Goal: Task Accomplishment & Management: Manage account settings

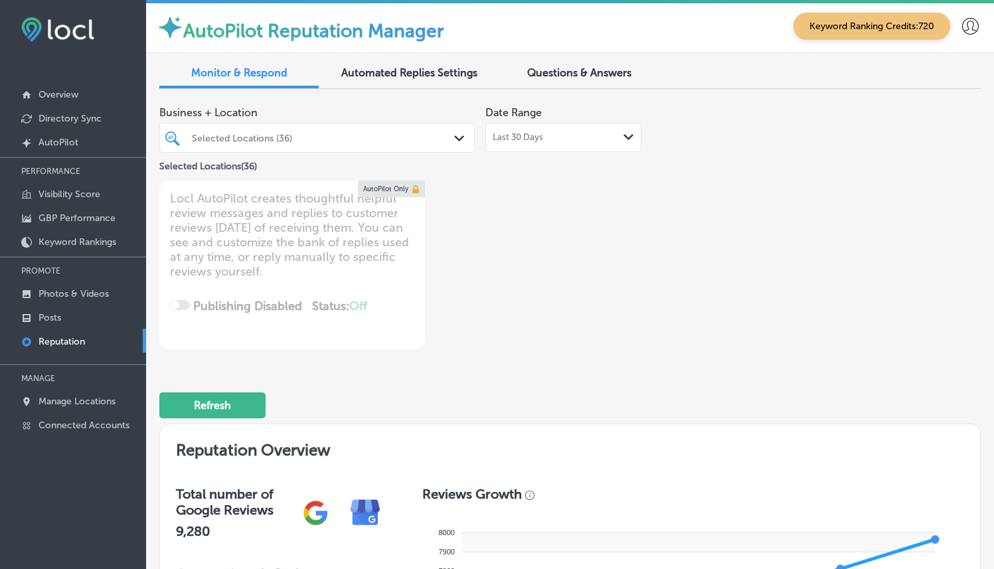
scroll to position [615, 0]
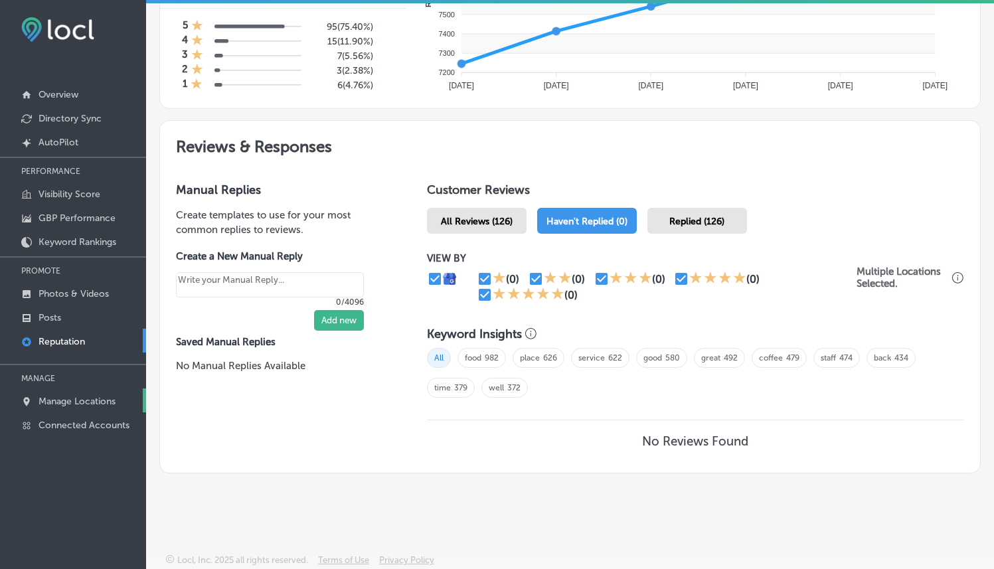
click at [90, 397] on p "Manage Locations" at bounding box center [77, 401] width 77 height 11
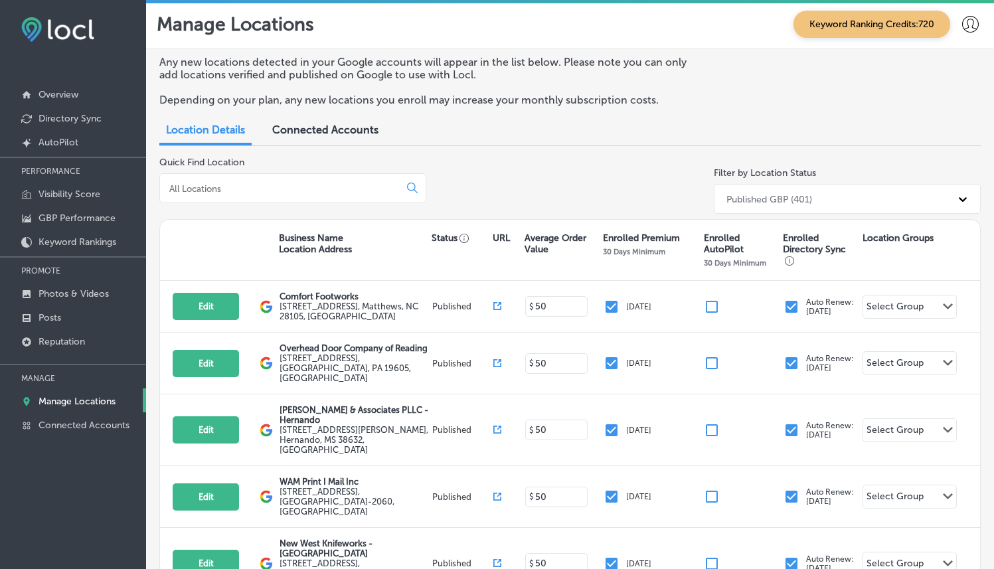
click at [256, 188] on input at bounding box center [282, 189] width 229 height 12
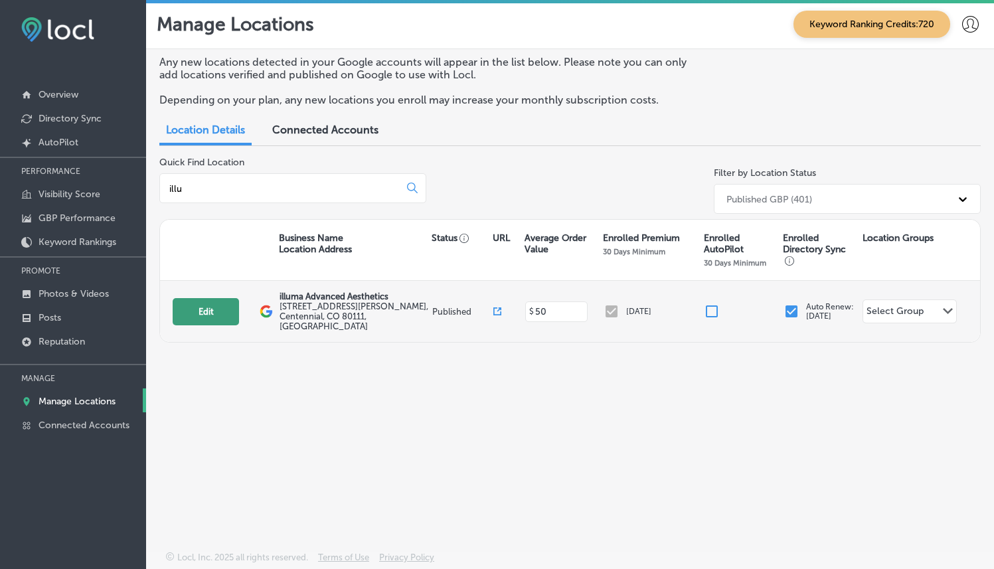
type input "illu"
click at [208, 308] on button "Edit" at bounding box center [206, 311] width 66 height 27
select select "US"
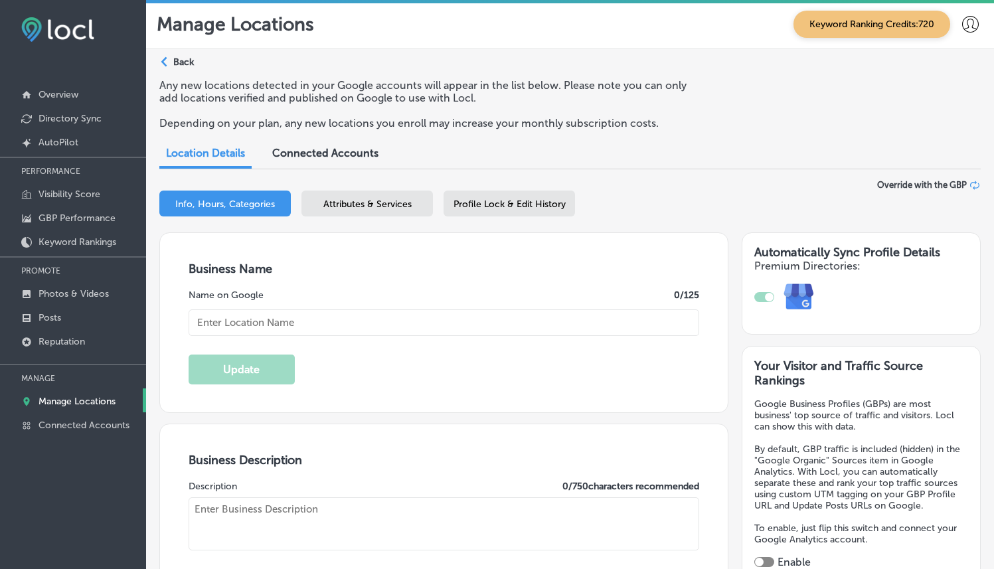
type textarea "Whether you’re looking for ways to prevent aging and wrinkles; for correction a…"
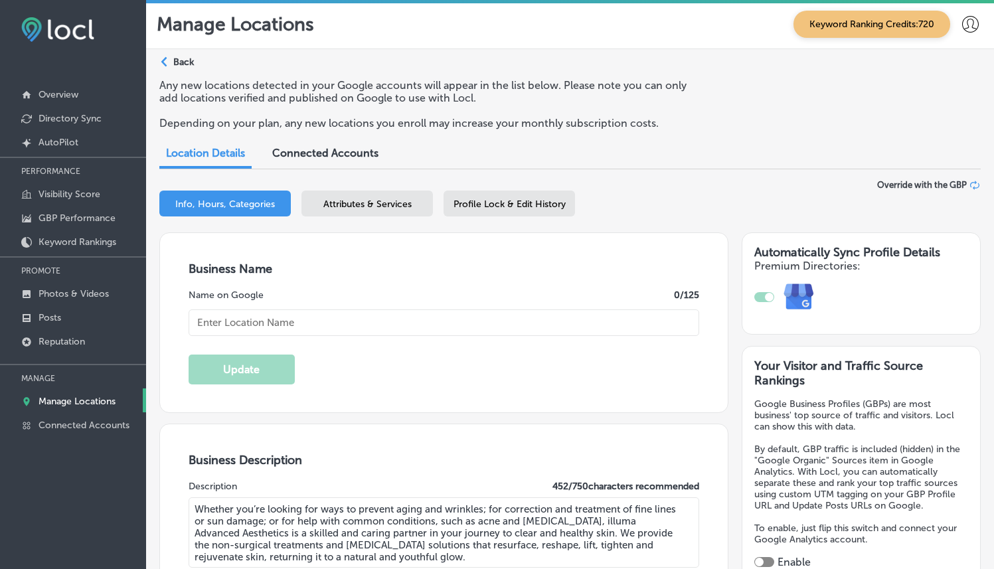
type input "[STREET_ADDRESS][PERSON_NAME]"
type input "Centennial"
type input "80111"
type input "US"
type input "[URL][DOMAIN_NAME]"
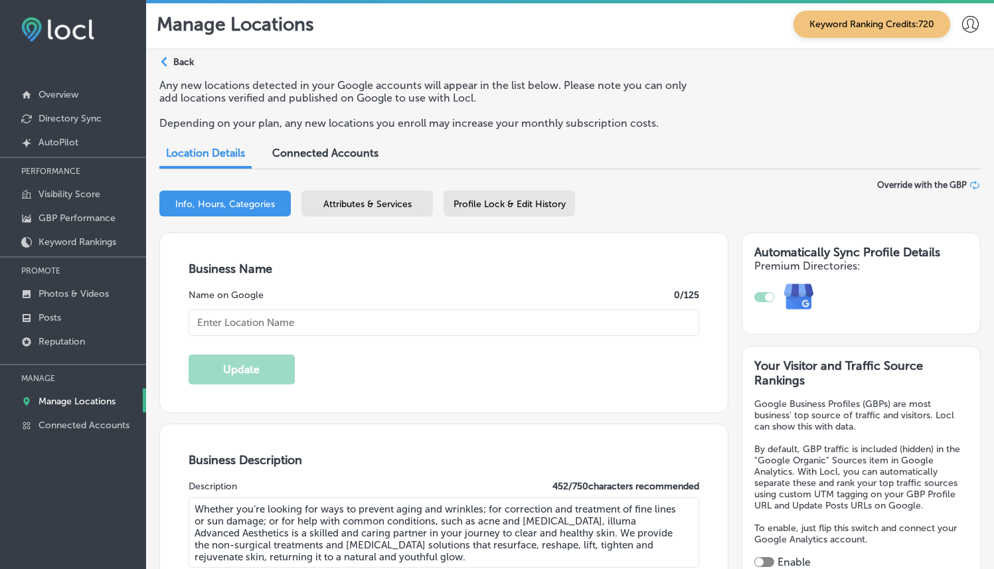
type input "illuma Advanced Aesthetics"
type input "[PHONE_NUMBER]"
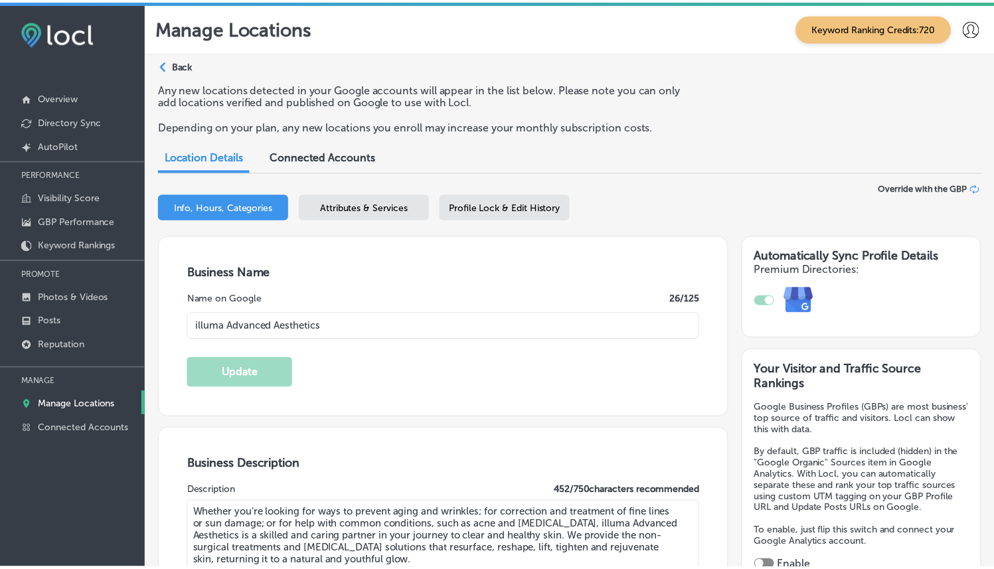
scroll to position [19, 0]
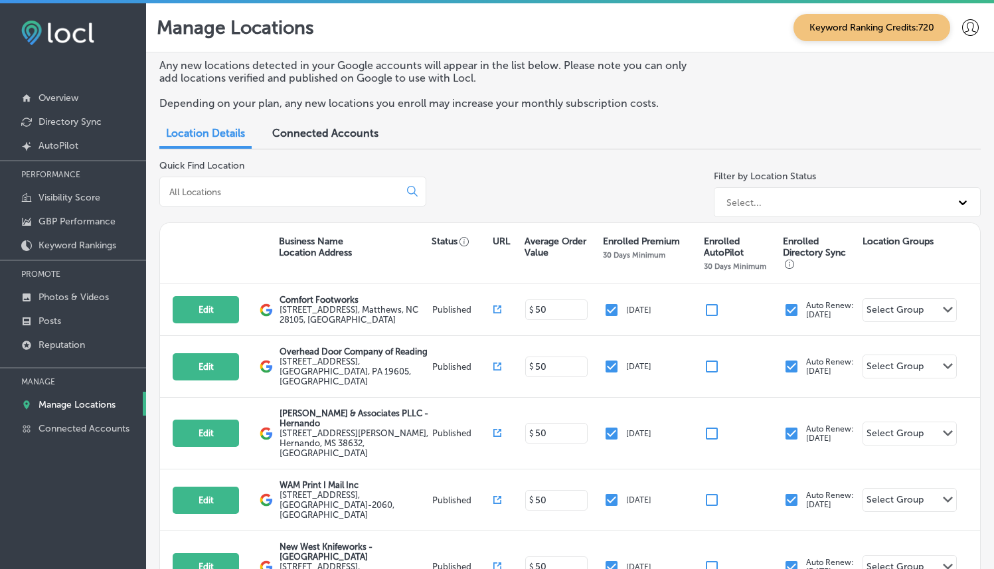
click at [285, 187] on input at bounding box center [282, 192] width 229 height 12
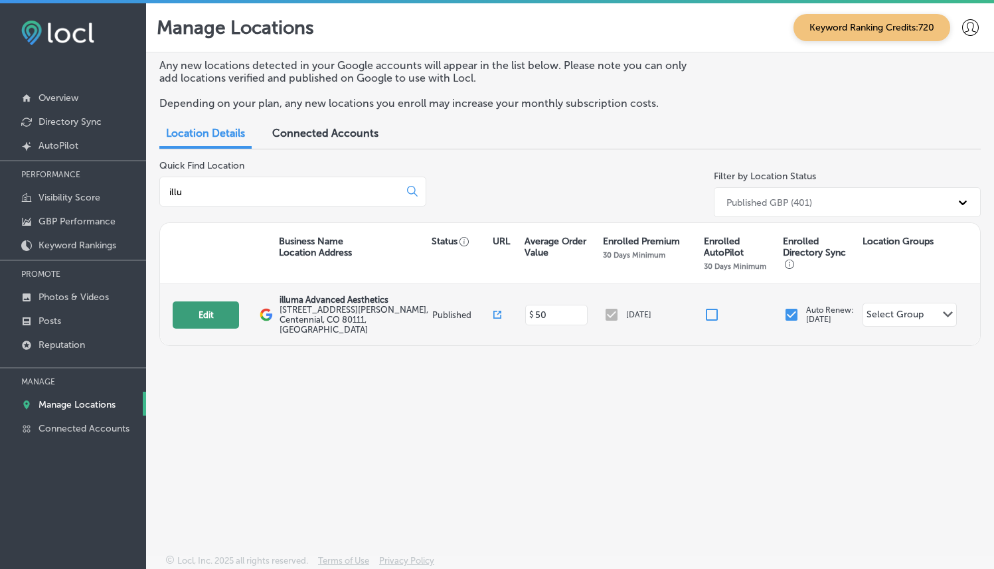
type input "illu"
click at [216, 312] on button "Edit" at bounding box center [206, 315] width 66 height 27
select select "US"
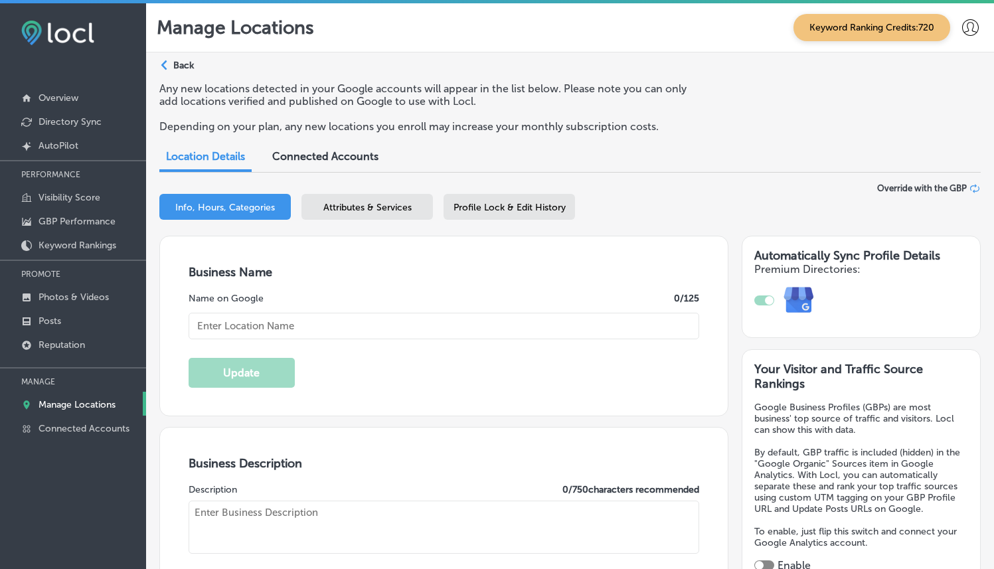
type textarea "Whether you’re looking for ways to prevent aging and wrinkles; for correction a…"
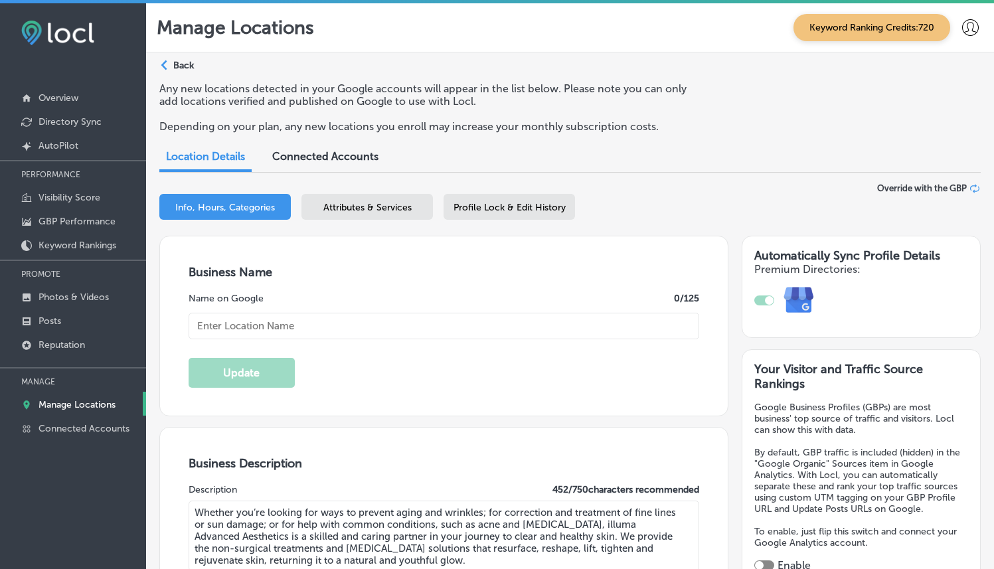
type input "[STREET_ADDRESS][PERSON_NAME]"
type input "Centennial"
type input "80111"
type input "US"
type input "[URL][DOMAIN_NAME]"
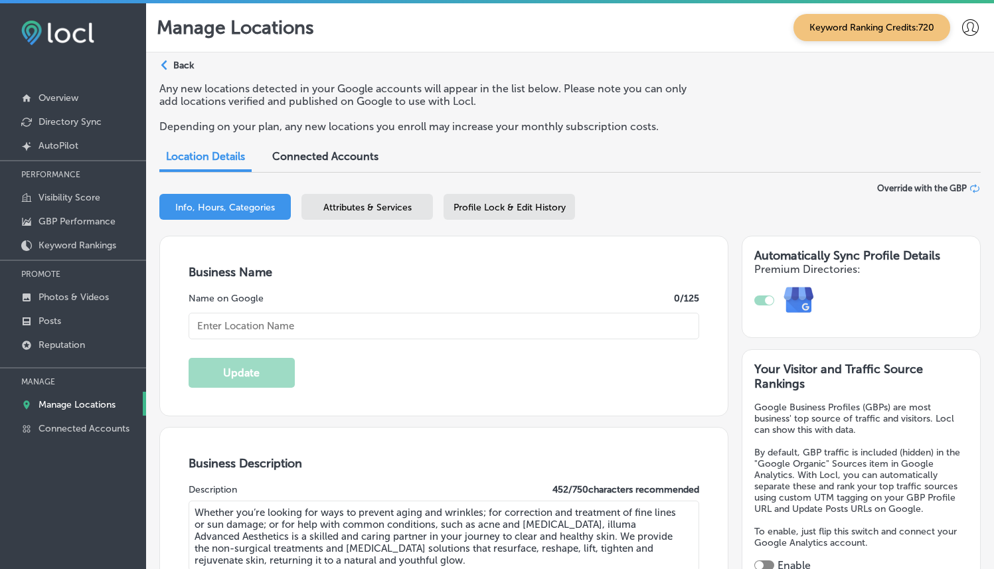
type input "illuma Advanced Aesthetics"
type input "[PHONE_NUMBER]"
click at [367, 211] on span "Attributes & Services" at bounding box center [367, 207] width 88 height 11
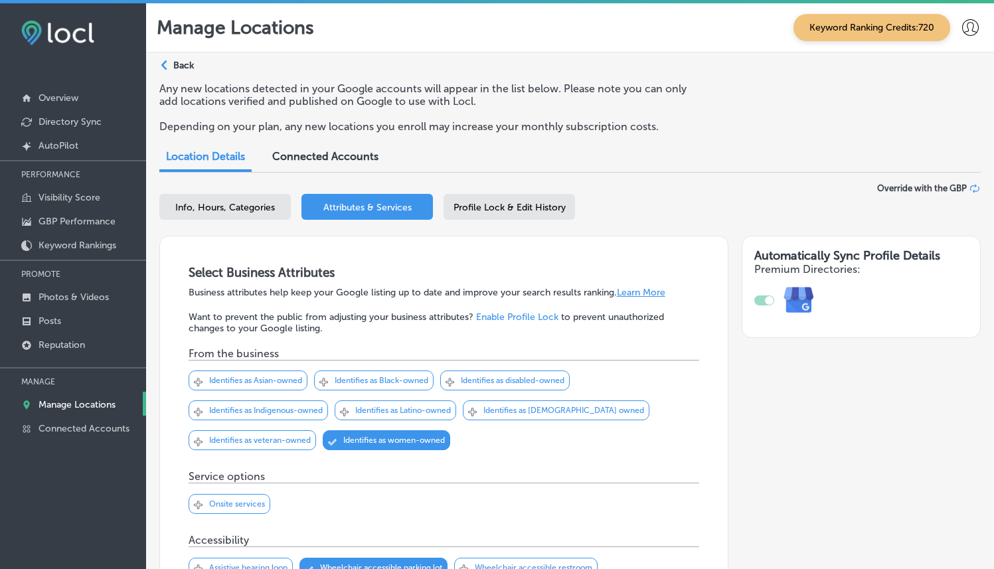
click at [531, 213] on div "Profile Lock & Edit History" at bounding box center [510, 207] width 132 height 26
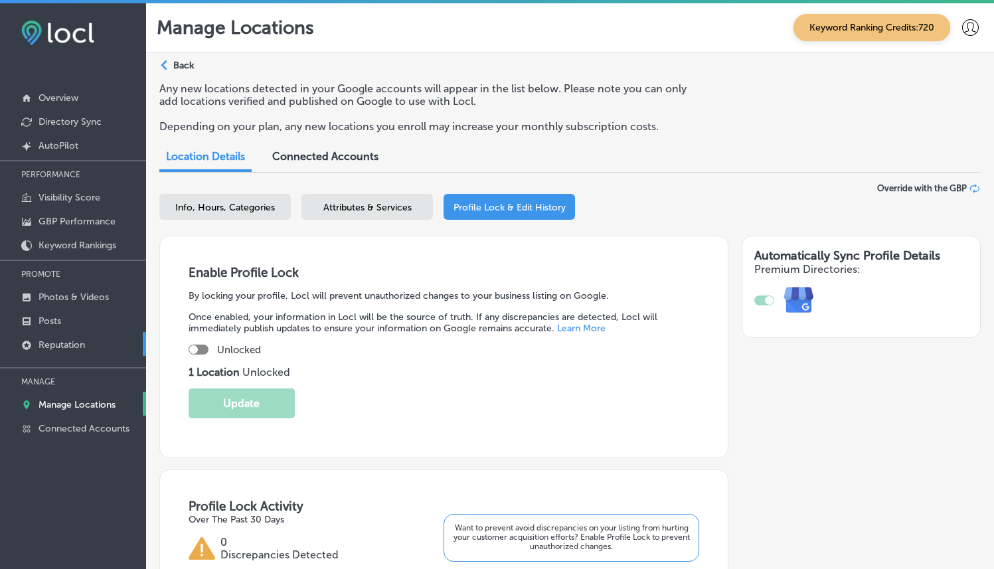
scroll to position [3, 0]
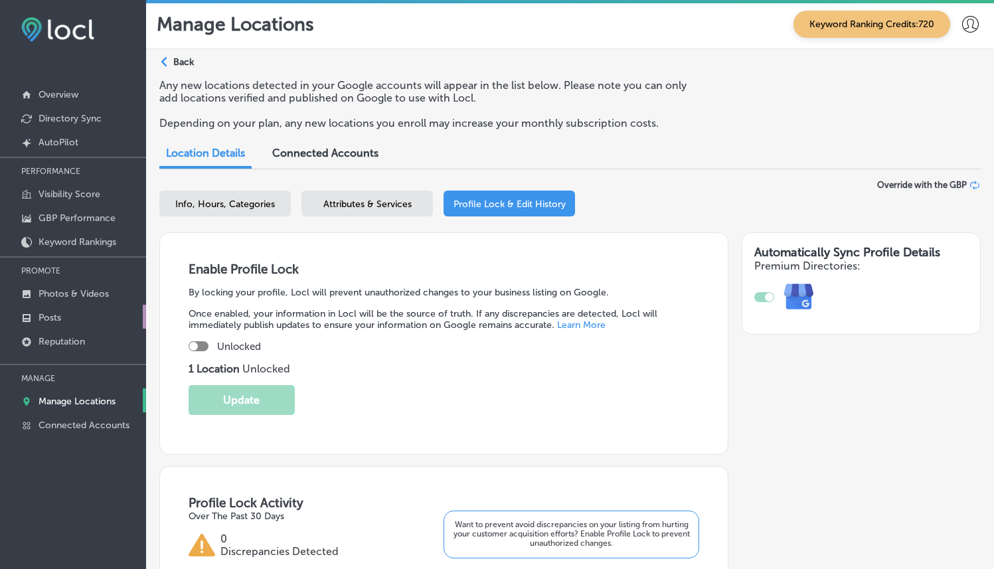
click at [64, 316] on link "Posts" at bounding box center [73, 317] width 146 height 24
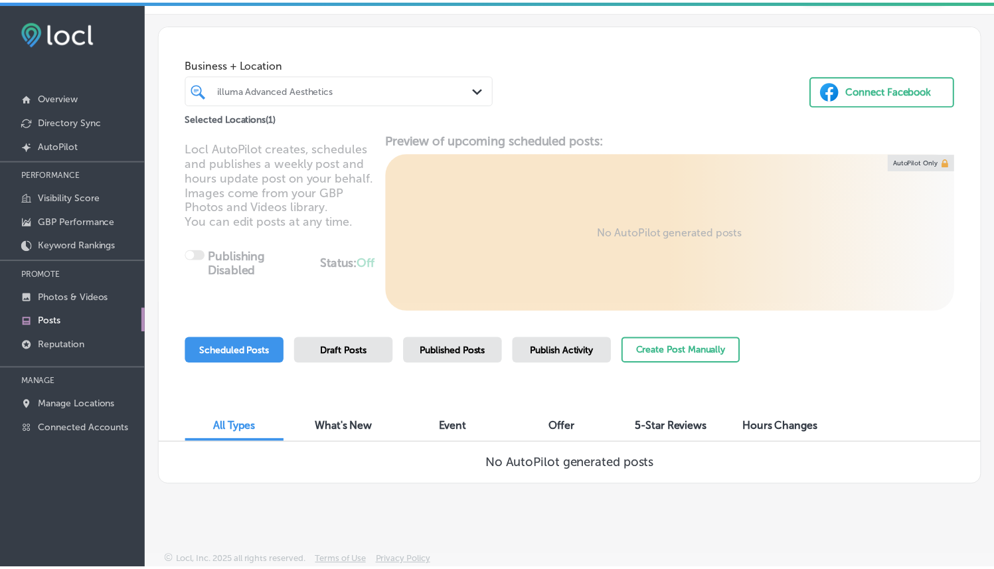
scroll to position [3, 0]
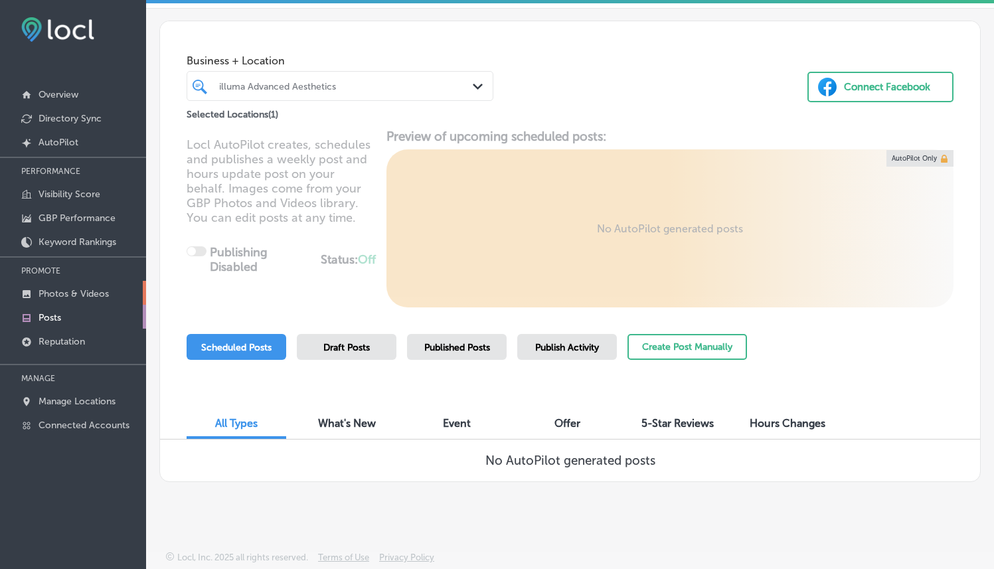
click at [67, 291] on p "Photos & Videos" at bounding box center [74, 293] width 70 height 11
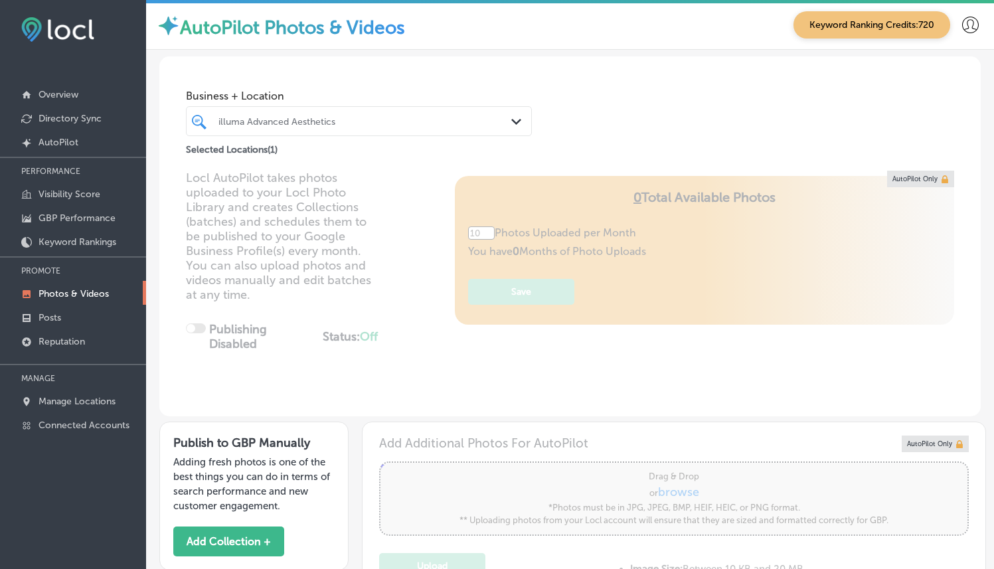
type input "5"
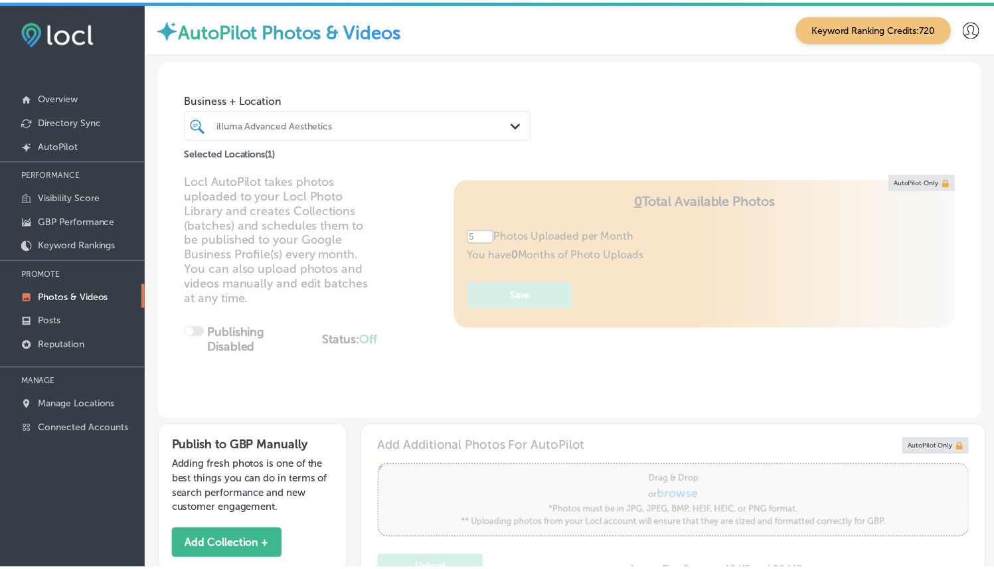
scroll to position [398, 0]
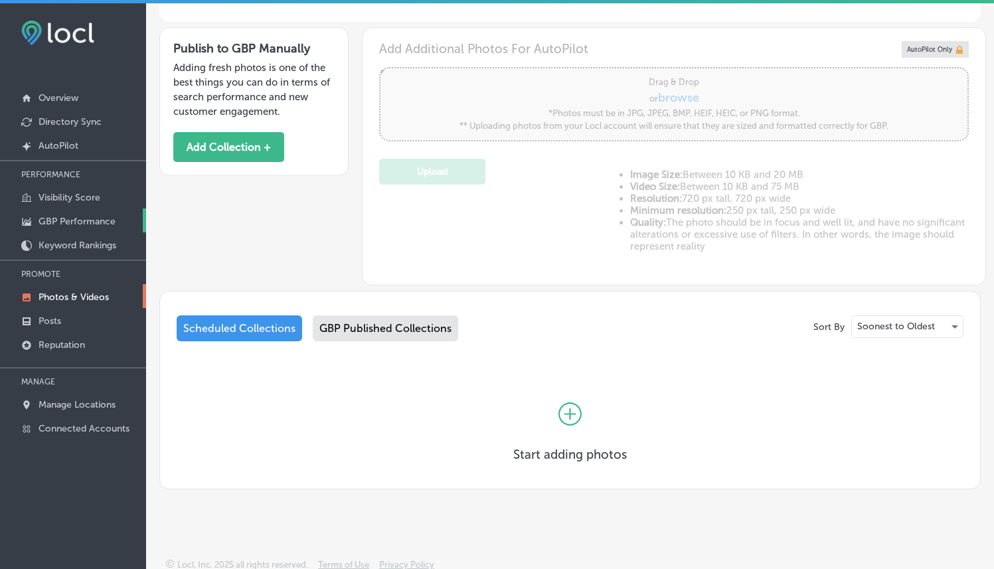
click at [93, 221] on p "GBP Performance" at bounding box center [77, 221] width 77 height 11
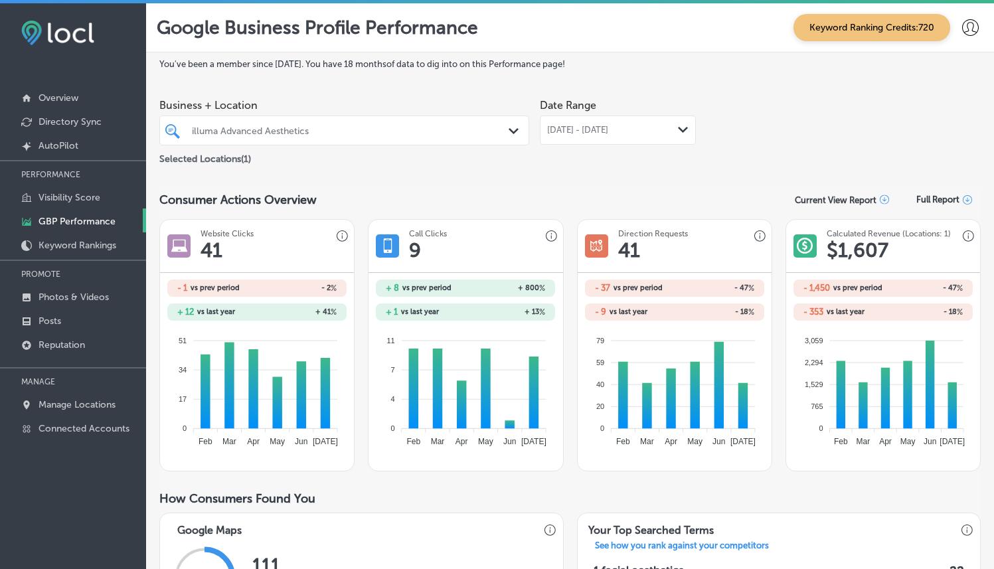
click at [387, 126] on div "illuma Advanced Aesthetics" at bounding box center [351, 130] width 318 height 11
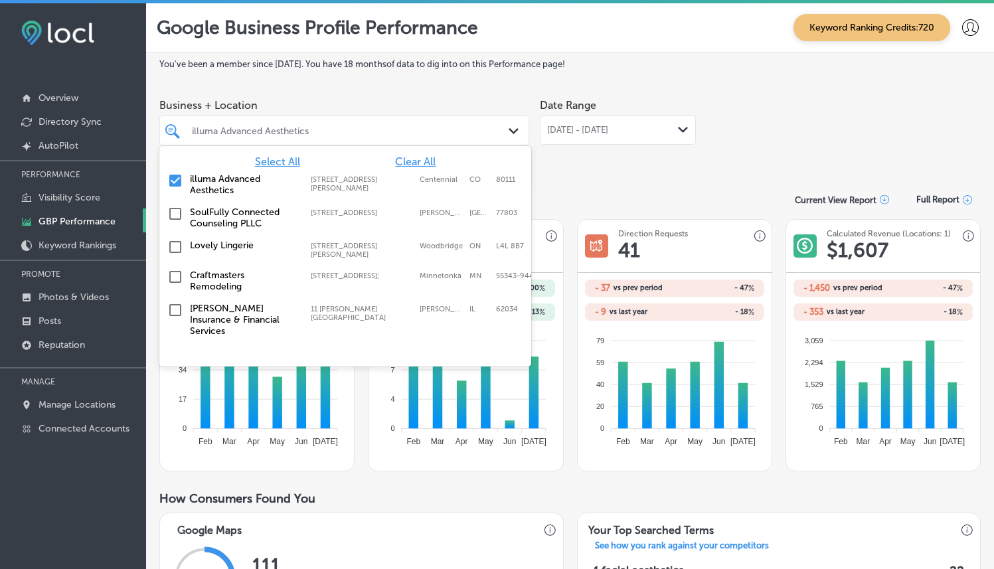
click at [363, 108] on span "Business + Location" at bounding box center [344, 105] width 370 height 13
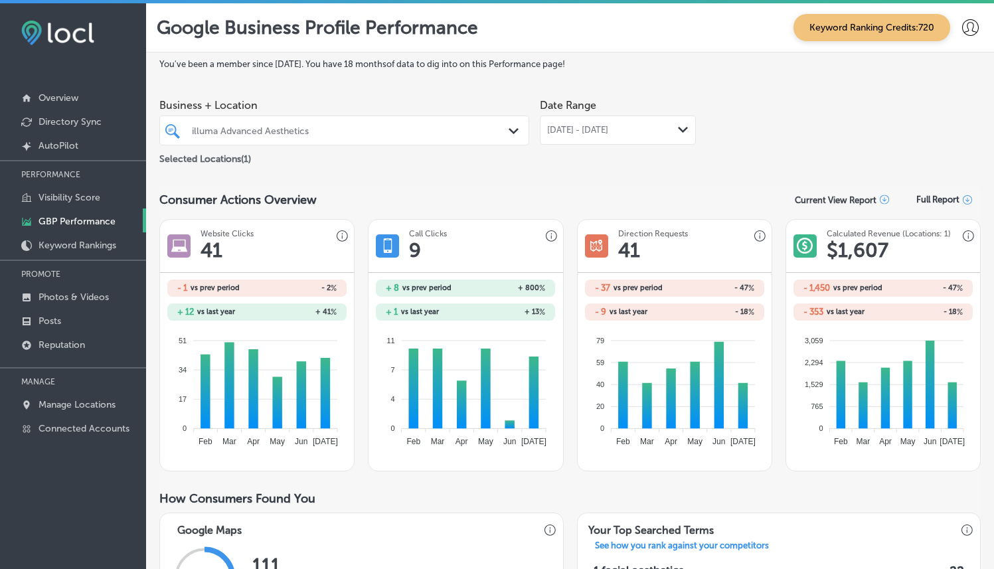
click at [604, 133] on span "[DATE] - [DATE]" at bounding box center [577, 130] width 61 height 11
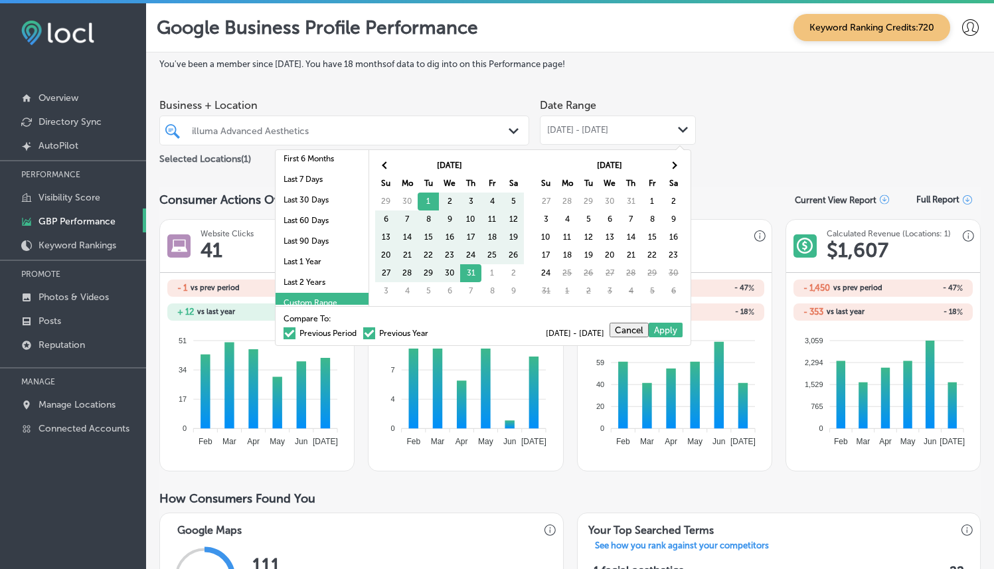
scroll to position [77, 0]
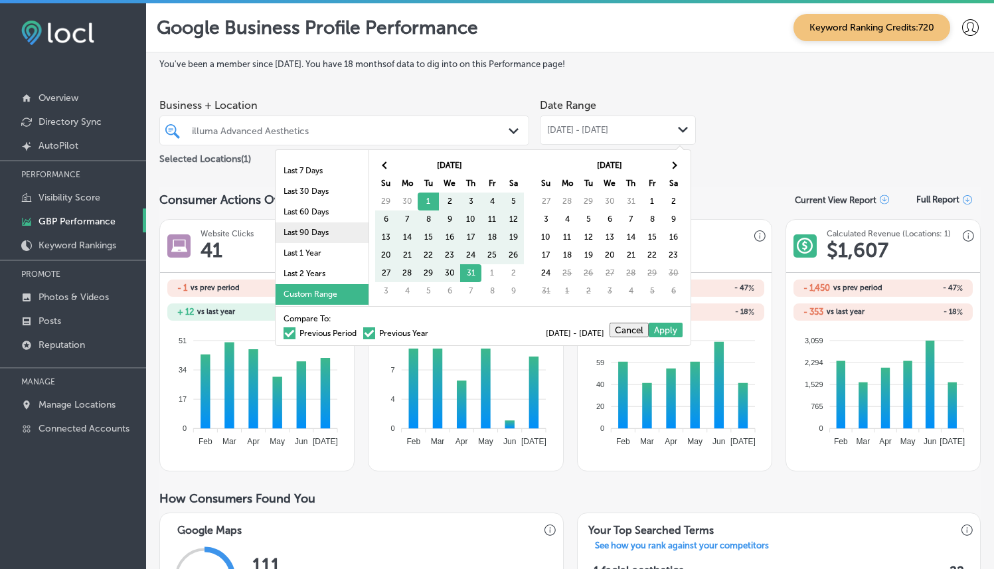
click at [315, 232] on li "Last 90 Days" at bounding box center [322, 233] width 93 height 21
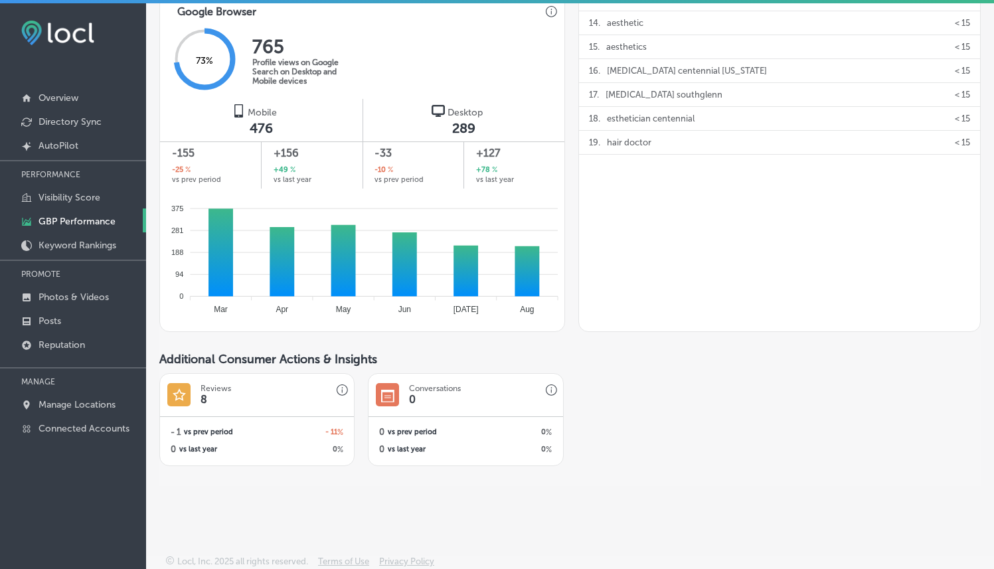
scroll to position [3, 0]
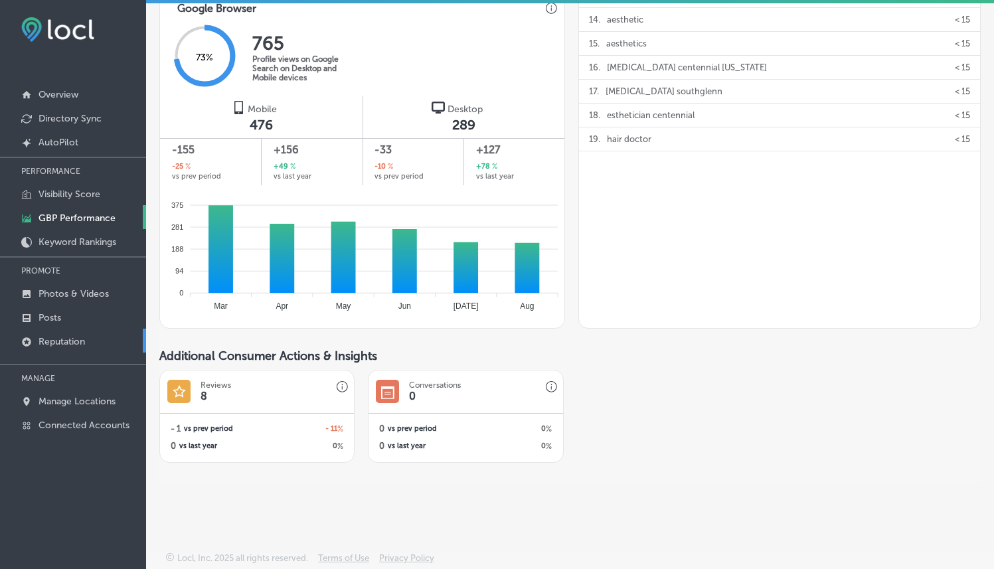
click at [73, 341] on p "Reputation" at bounding box center [62, 341] width 46 height 11
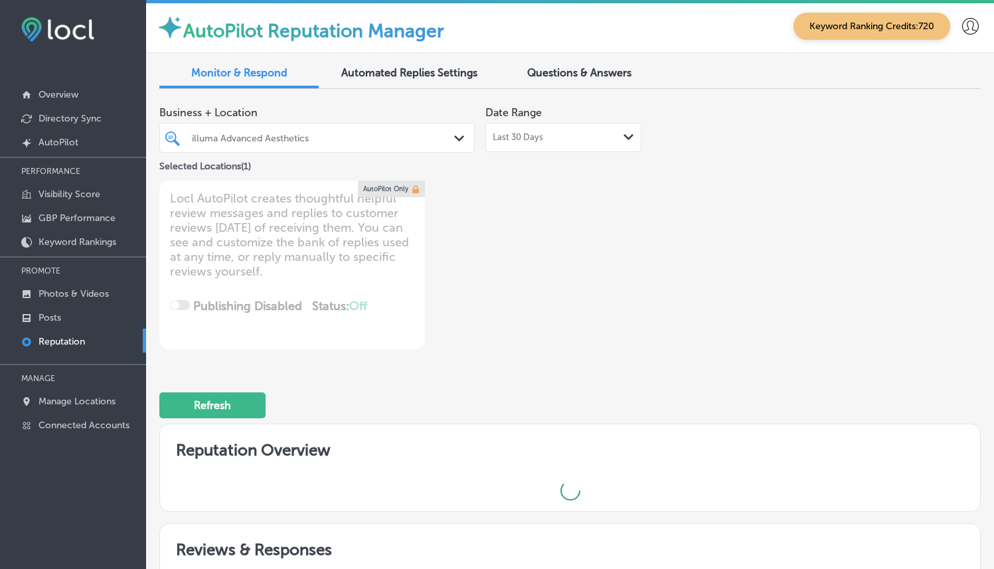
click at [597, 138] on div "Last 30 Days Path Created with Sketch." at bounding box center [563, 137] width 141 height 11
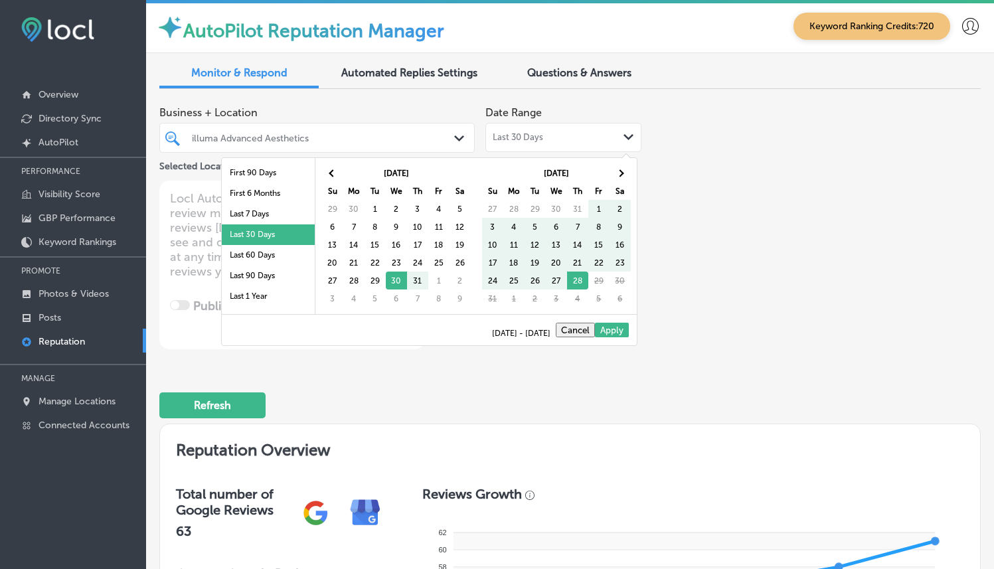
scroll to position [50, 0]
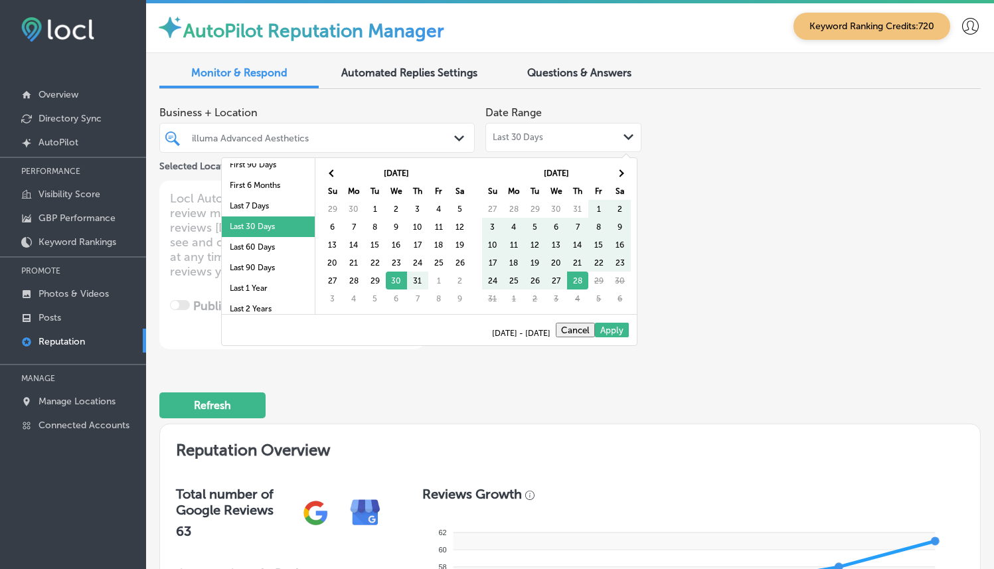
click at [246, 271] on li "Last 90 Days" at bounding box center [268, 268] width 93 height 21
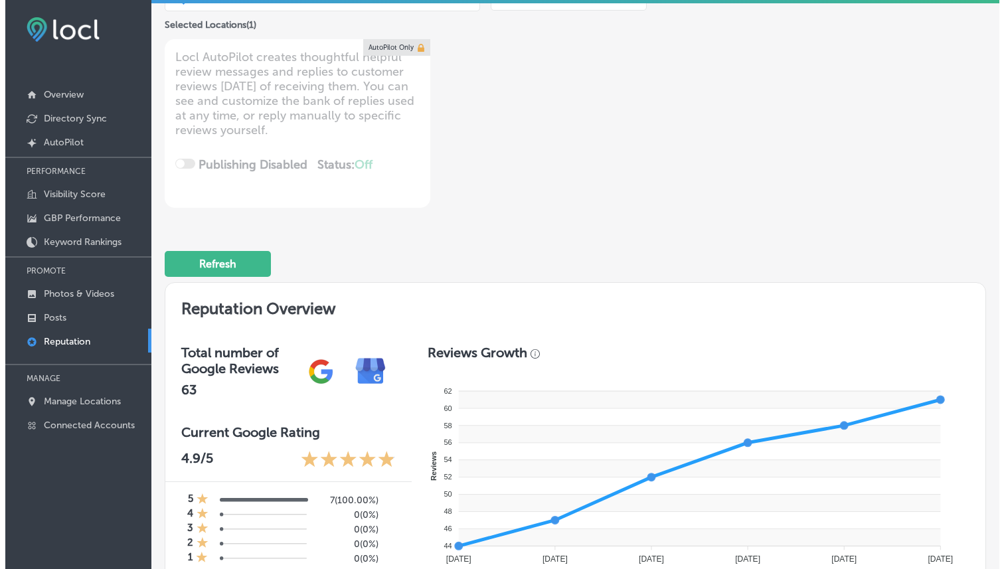
scroll to position [0, 0]
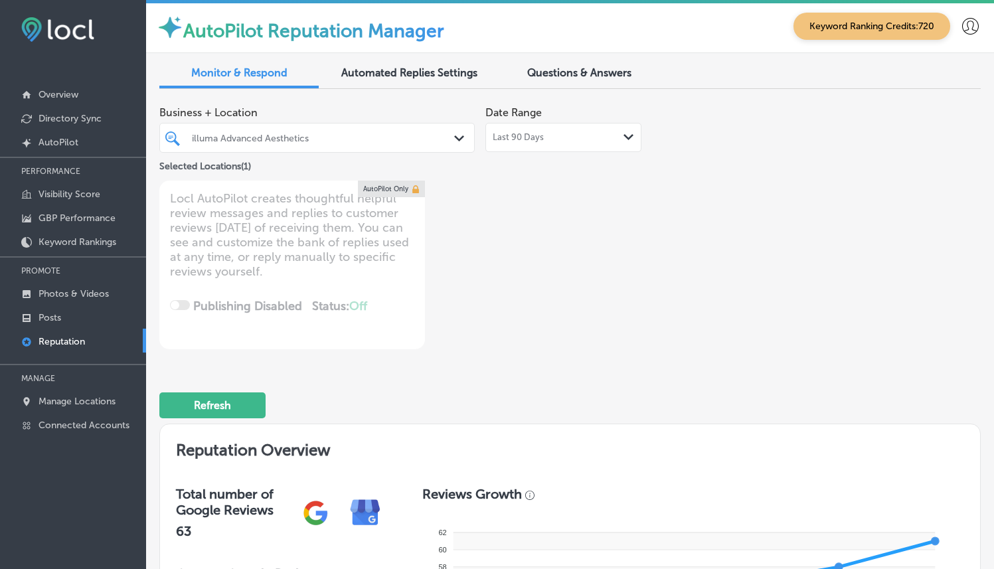
type textarea "x"
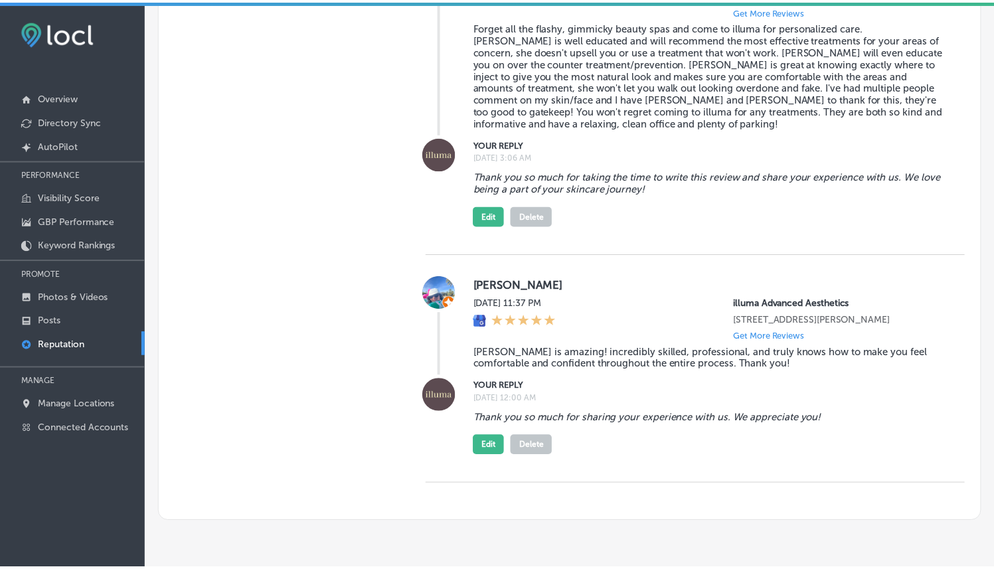
scroll to position [3, 0]
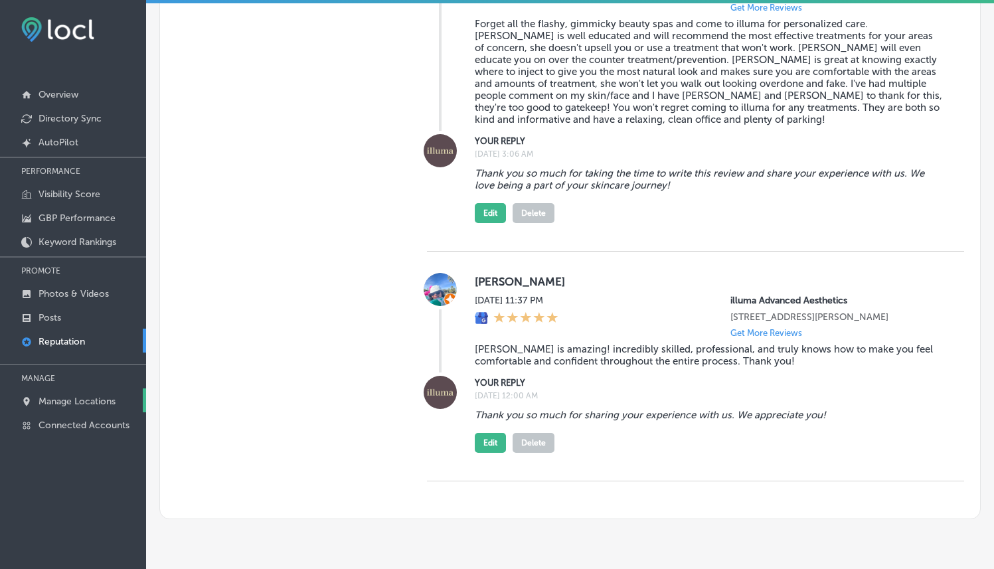
click at [71, 397] on p "Manage Locations" at bounding box center [77, 401] width 77 height 11
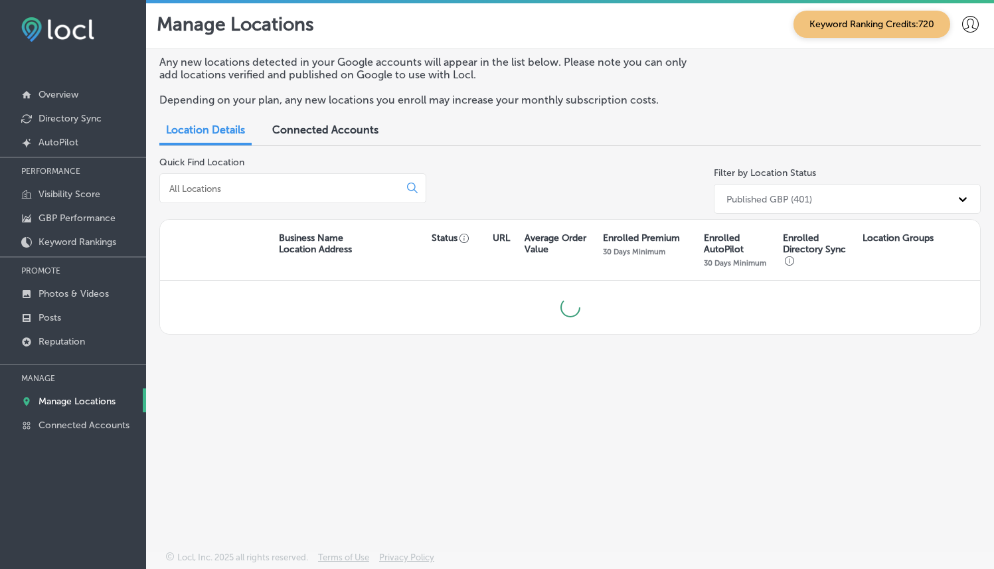
click at [307, 183] on input at bounding box center [282, 189] width 229 height 12
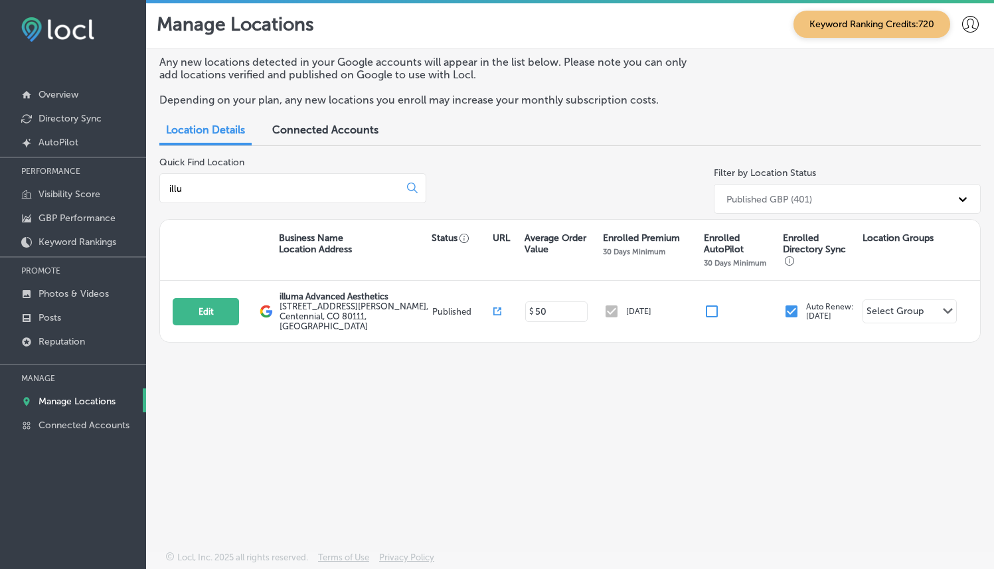
type input "illu"
click at [189, 298] on button "Edit" at bounding box center [206, 311] width 66 height 27
select select "US"
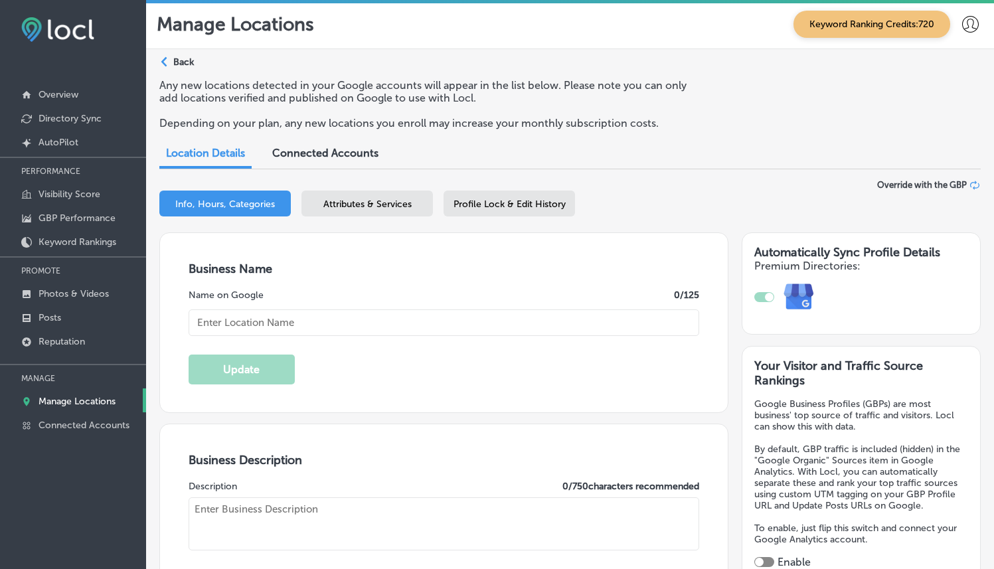
type input "illuma Advanced Aesthetics"
type input "[STREET_ADDRESS][PERSON_NAME]"
type input "Centennial"
type input "80111"
type input "US"
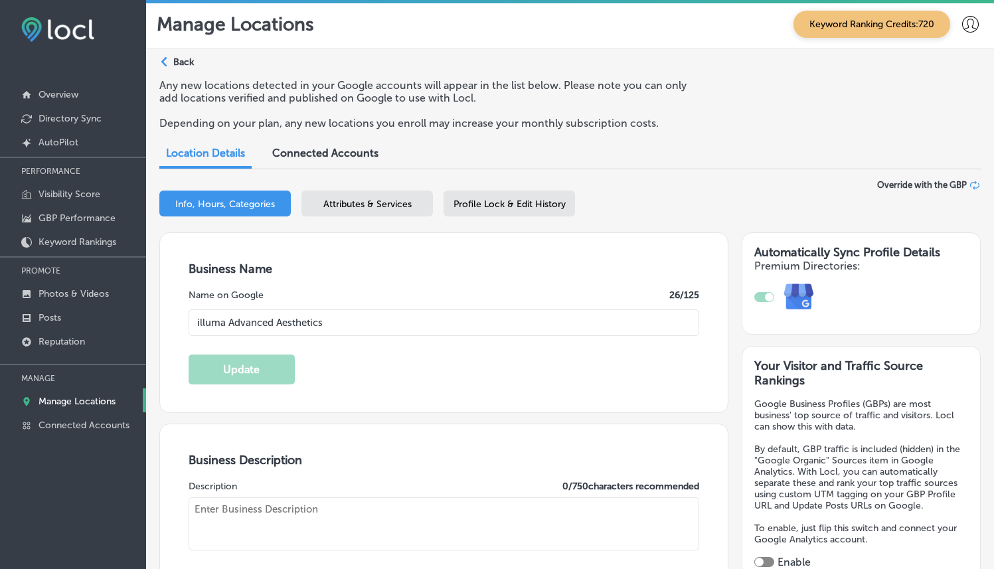
type input "[URL][DOMAIN_NAME]"
type textarea "Whether you’re looking for ways to prevent aging and wrinkles; for correction a…"
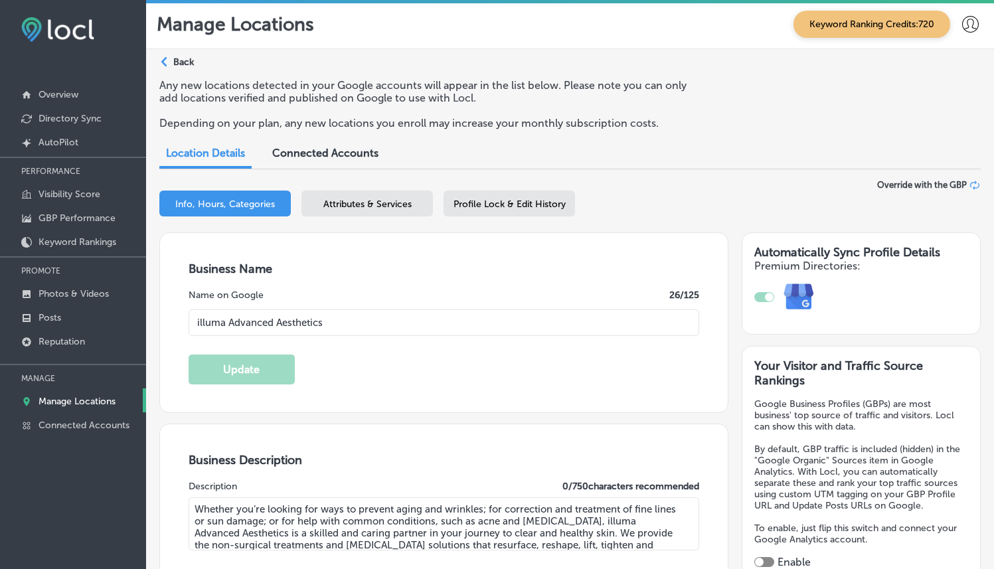
type input "[PHONE_NUMBER]"
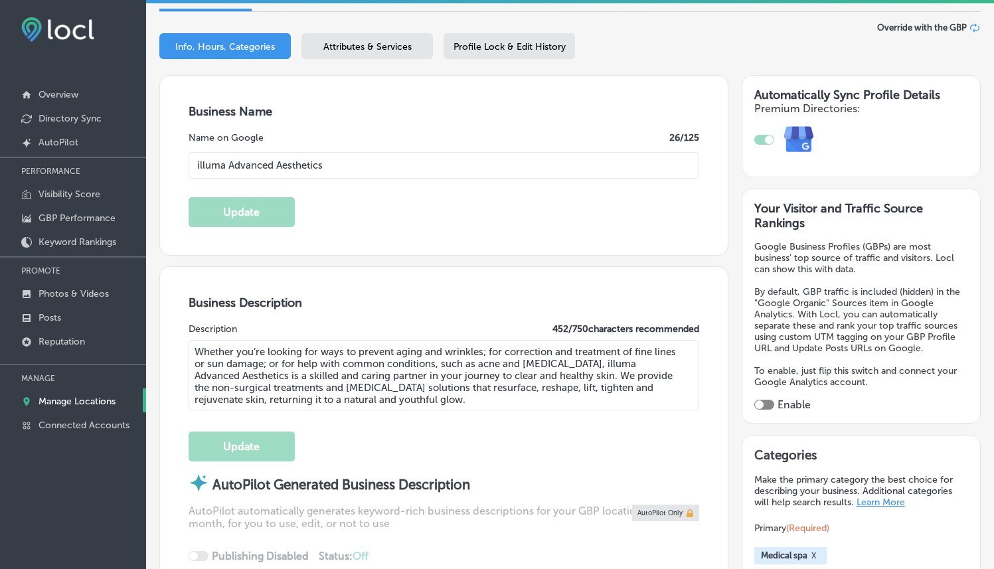
scroll to position [195, 0]
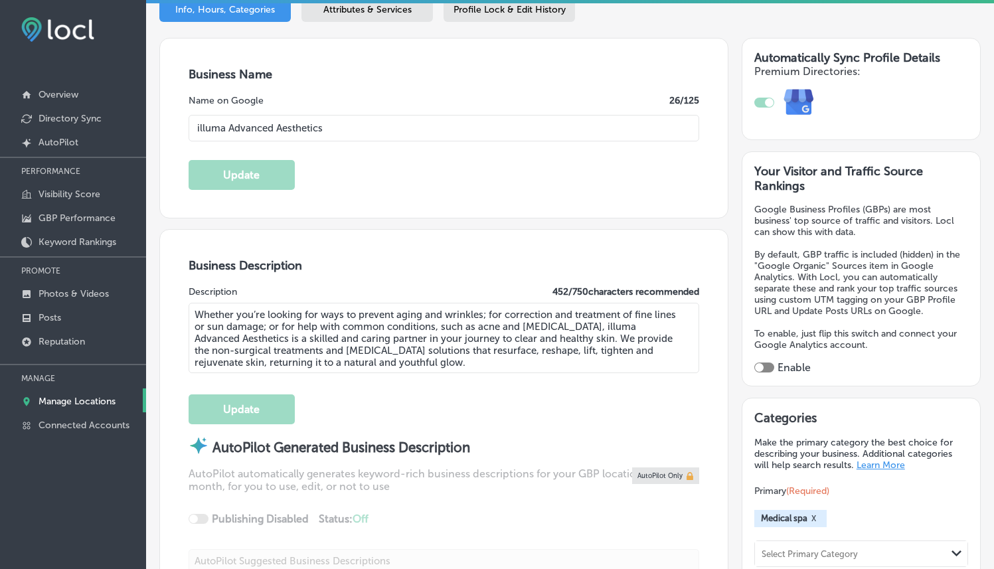
click at [755, 363] on div at bounding box center [759, 367] width 9 height 9
checkbox input "true"
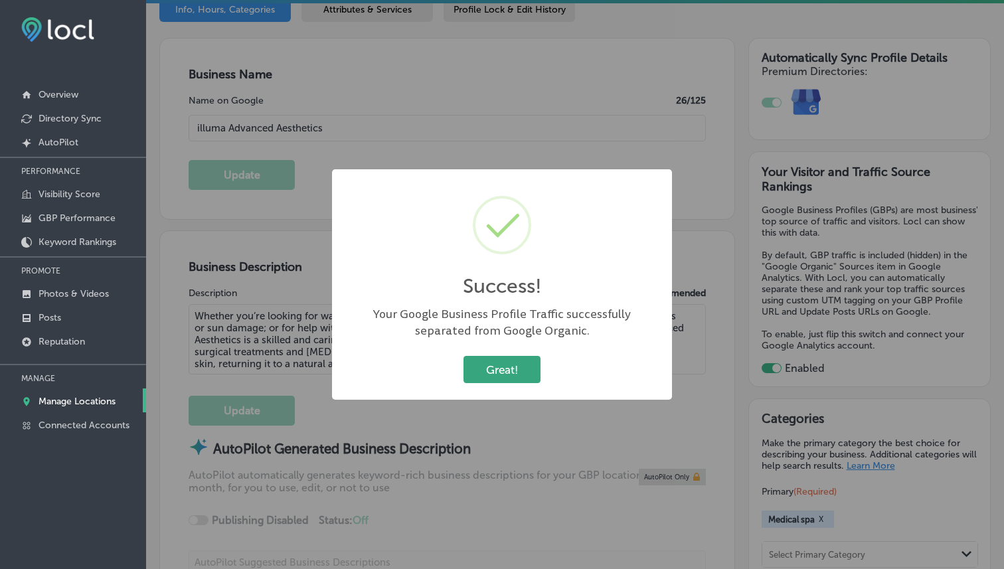
click at [503, 370] on button "Great!" at bounding box center [502, 369] width 77 height 27
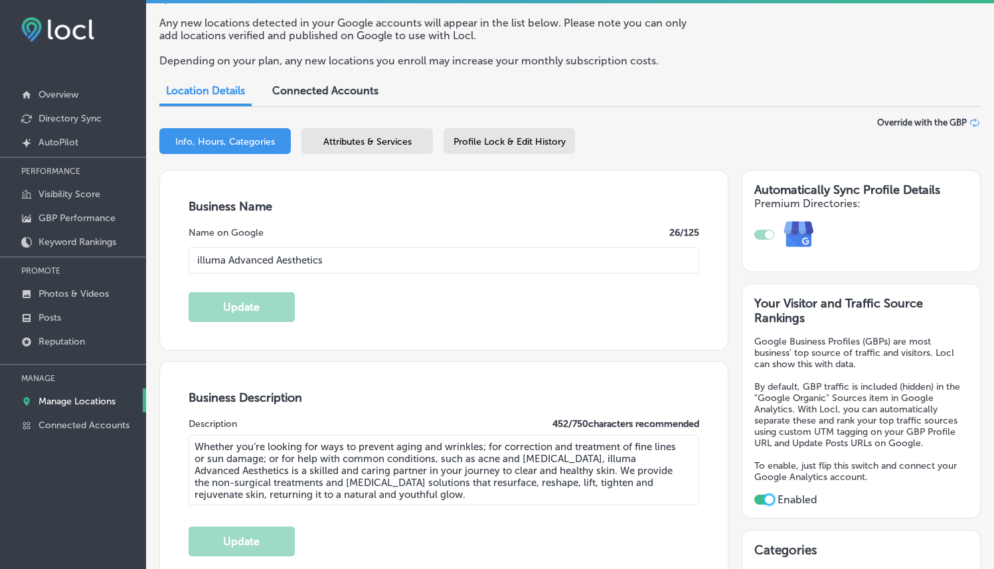
scroll to position [27, 0]
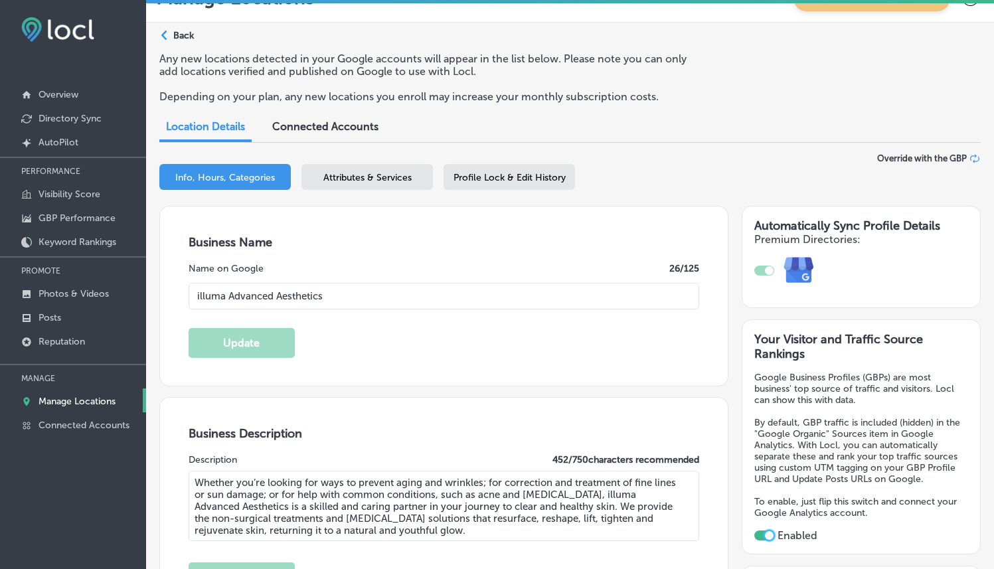
click at [545, 177] on span "Profile Lock & Edit History" at bounding box center [510, 177] width 112 height 11
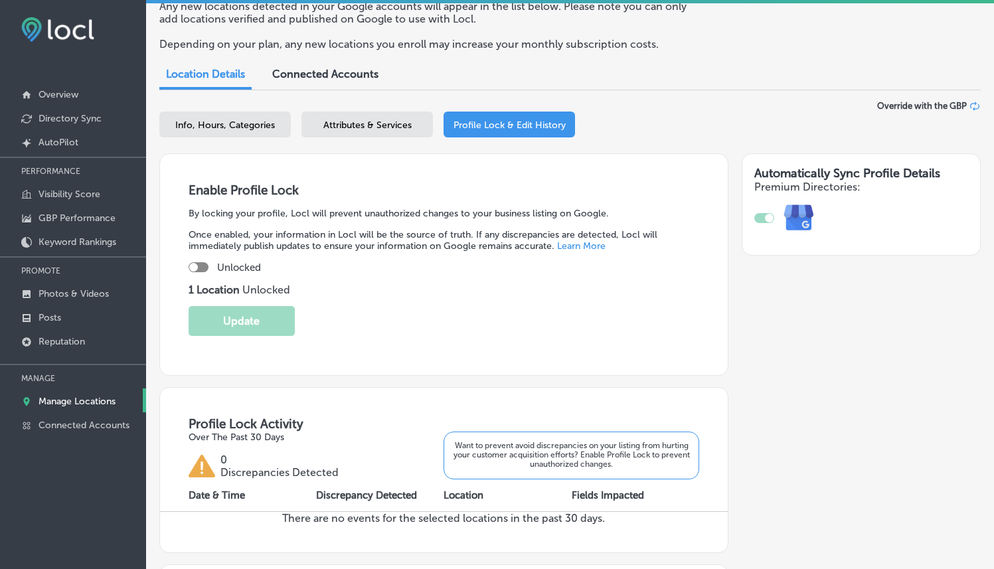
scroll to position [82, 0]
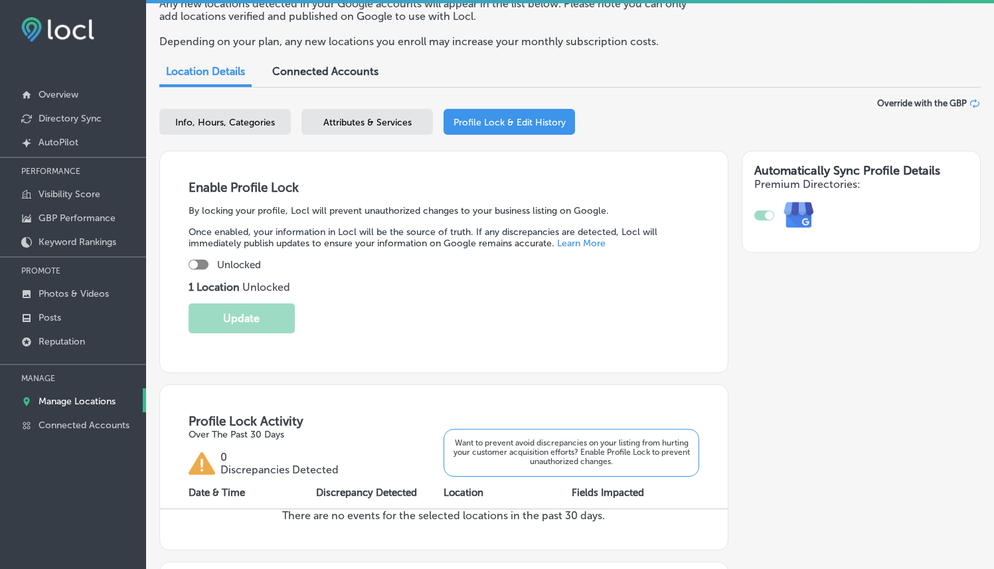
click at [196, 267] on div at bounding box center [199, 265] width 20 height 10
checkbox input "true"
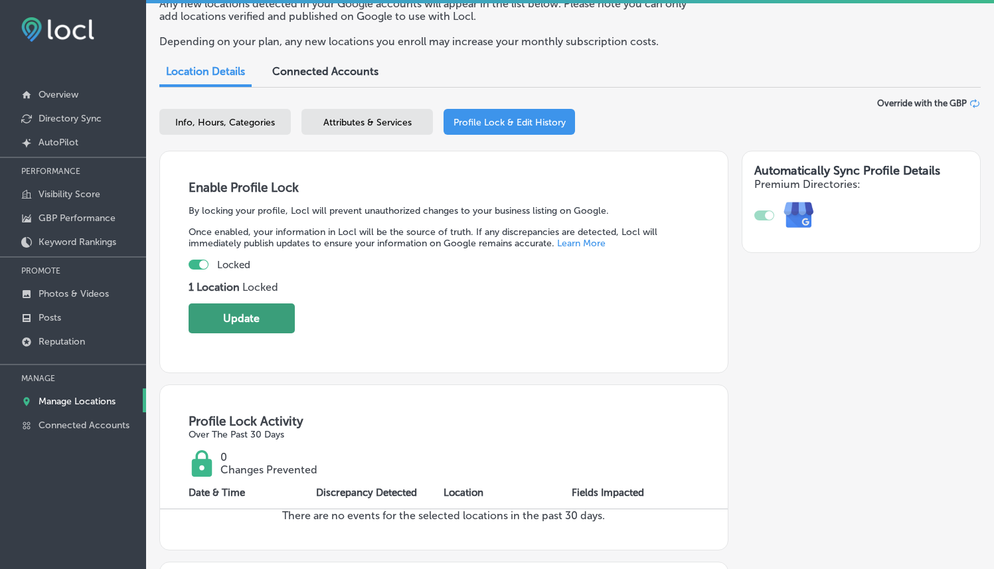
click at [271, 326] on button "Update" at bounding box center [242, 319] width 106 height 30
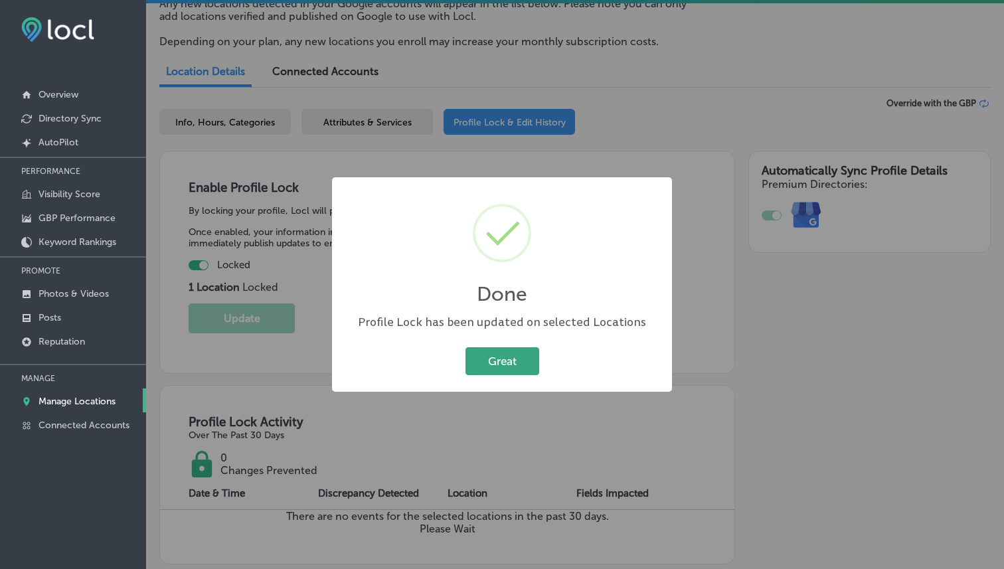
click at [472, 353] on button "Great" at bounding box center [503, 360] width 74 height 27
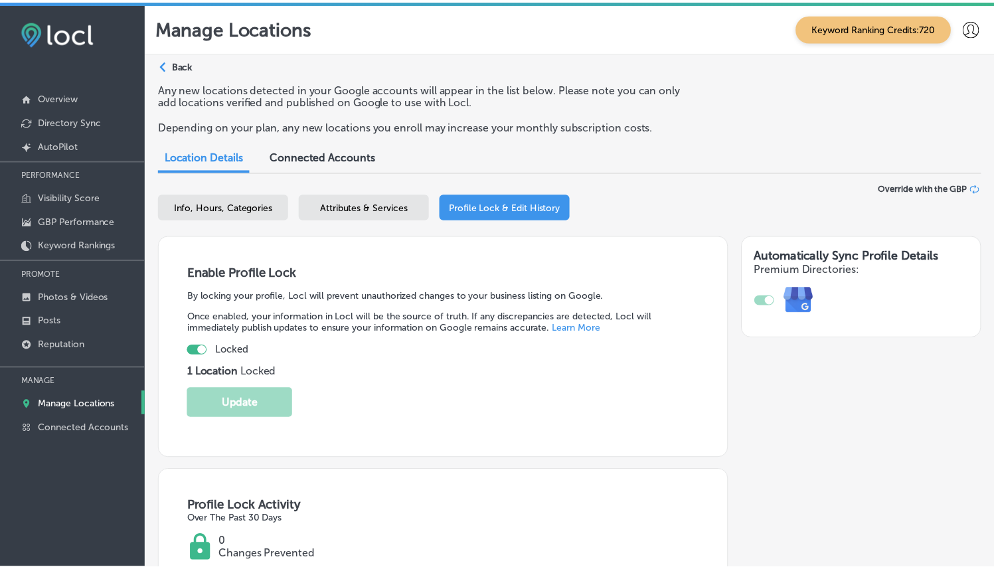
scroll to position [19, 0]
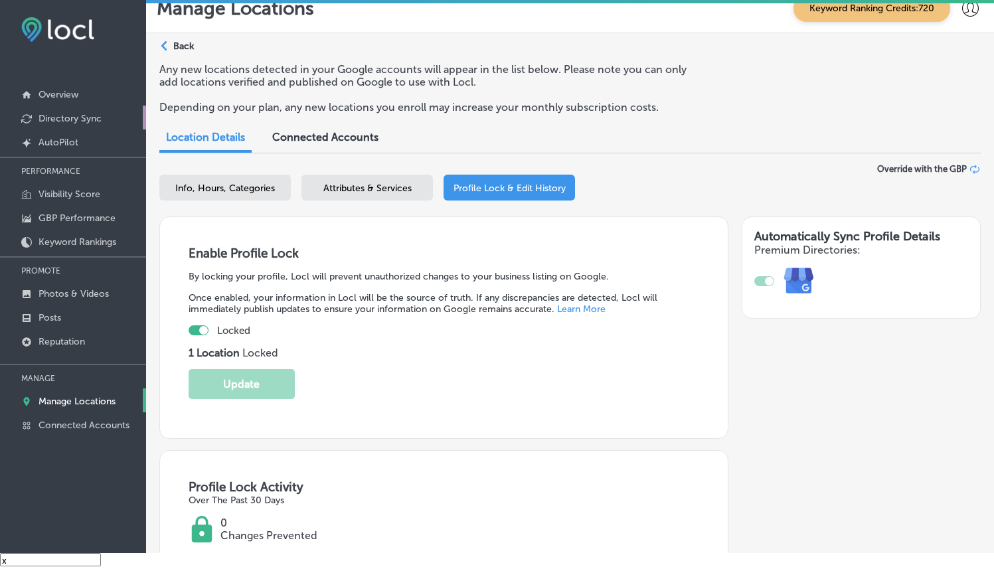
click at [72, 118] on p "Directory Sync" at bounding box center [70, 118] width 63 height 11
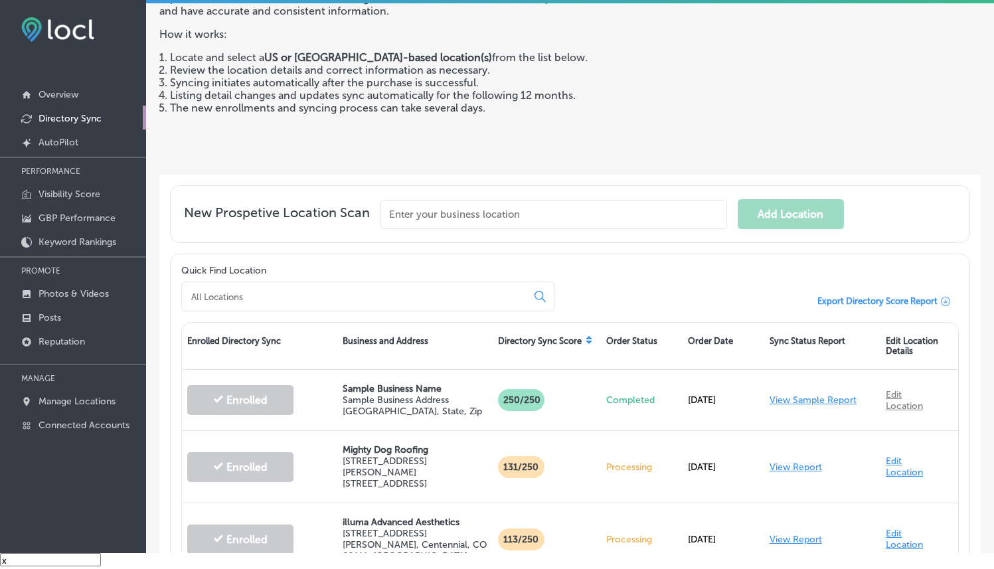
scroll to position [94, 0]
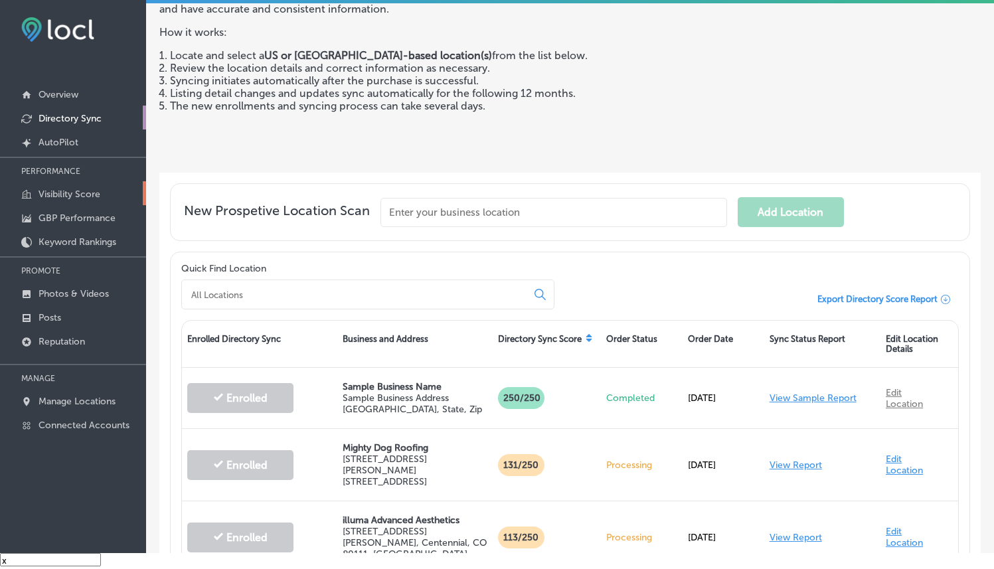
click at [89, 197] on p "Visibility Score" at bounding box center [70, 194] width 62 height 11
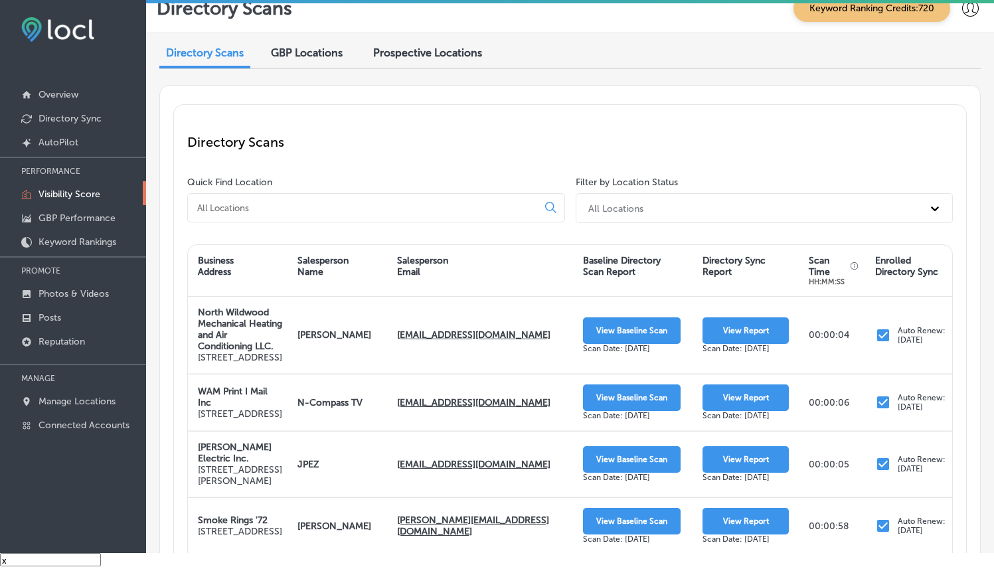
click at [308, 205] on input at bounding box center [365, 208] width 339 height 12
type input "I"
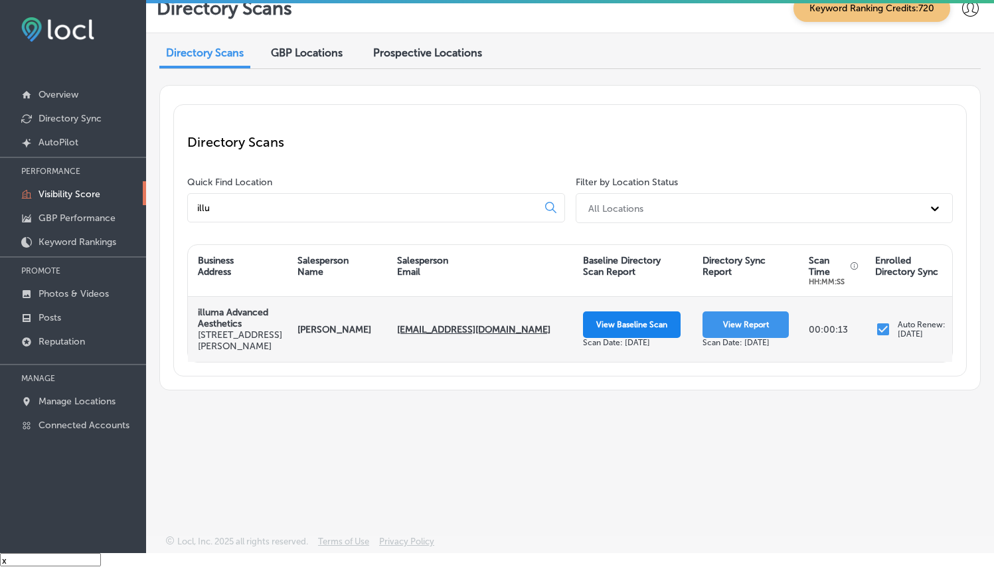
type input "illu"
click at [637, 327] on button "View Baseline Scan" at bounding box center [632, 325] width 98 height 27
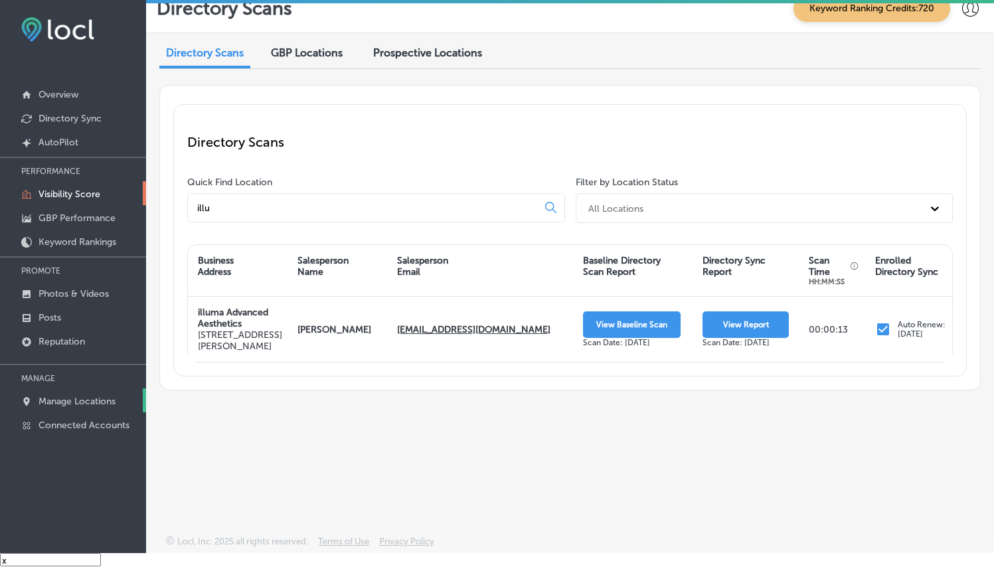
click at [76, 396] on p "Manage Locations" at bounding box center [77, 401] width 77 height 11
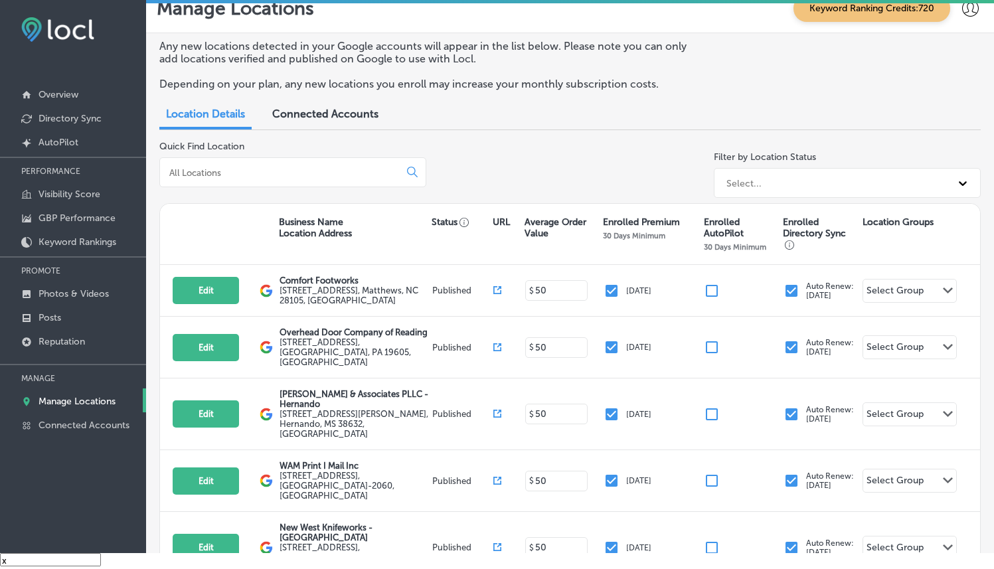
click at [358, 173] on input at bounding box center [282, 173] width 229 height 12
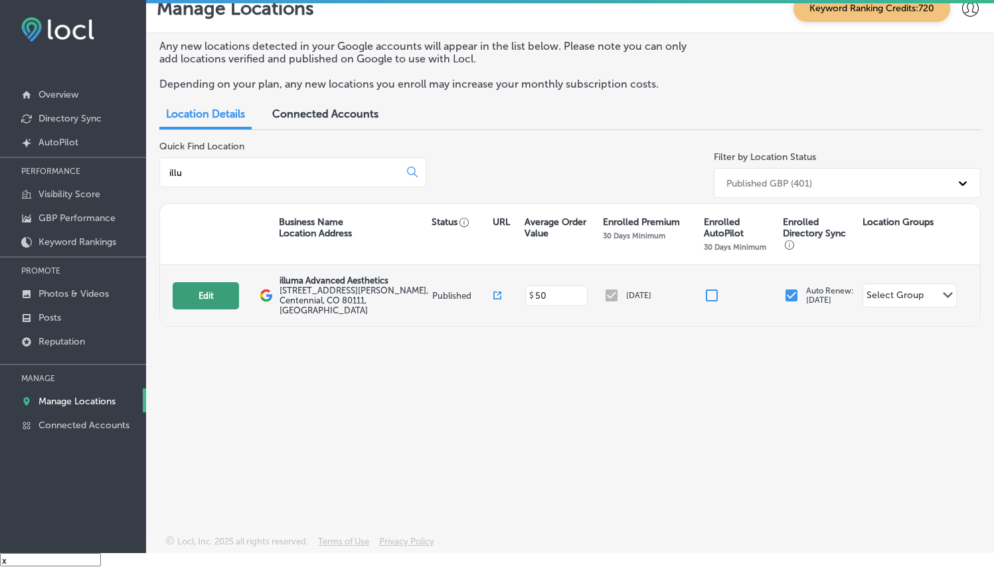
type input "illu"
click at [222, 282] on button "Edit" at bounding box center [206, 295] width 66 height 27
select select "US"
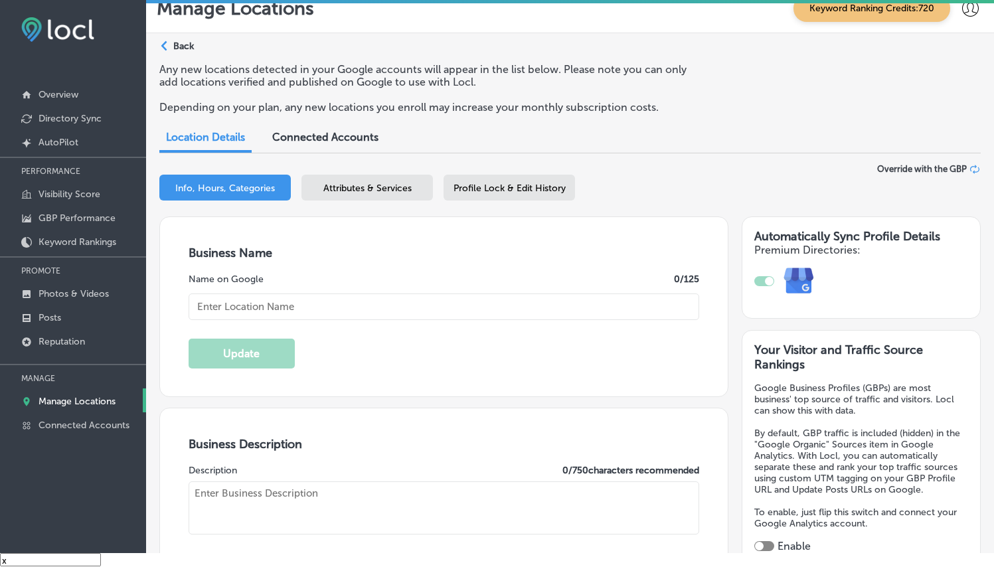
type textarea "Whether you’re looking for ways to prevent aging and wrinkles; for correction a…"
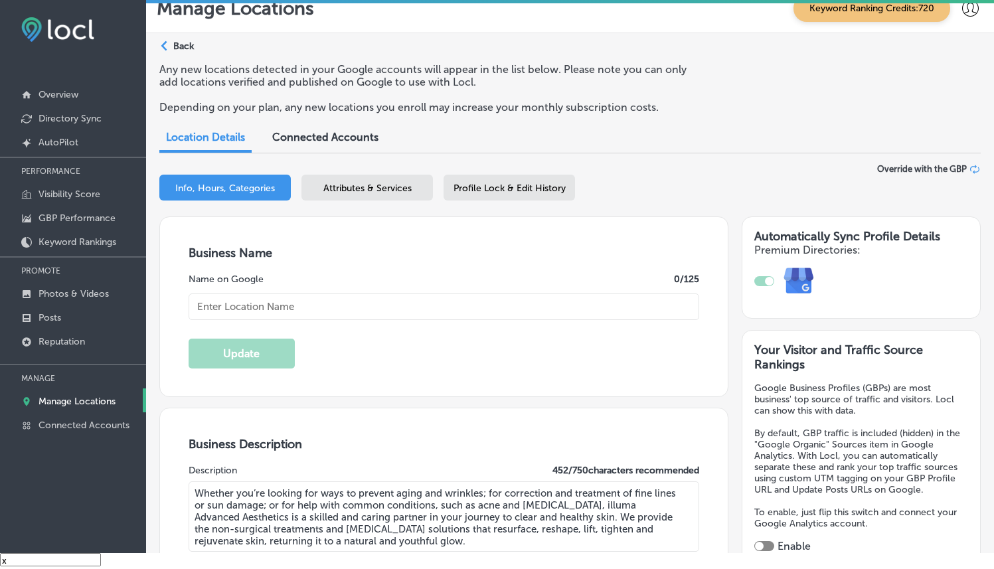
type input "[STREET_ADDRESS][PERSON_NAME]"
type input "Centennial"
type input "80111"
type input "US"
type input "[URL][DOMAIN_NAME]"
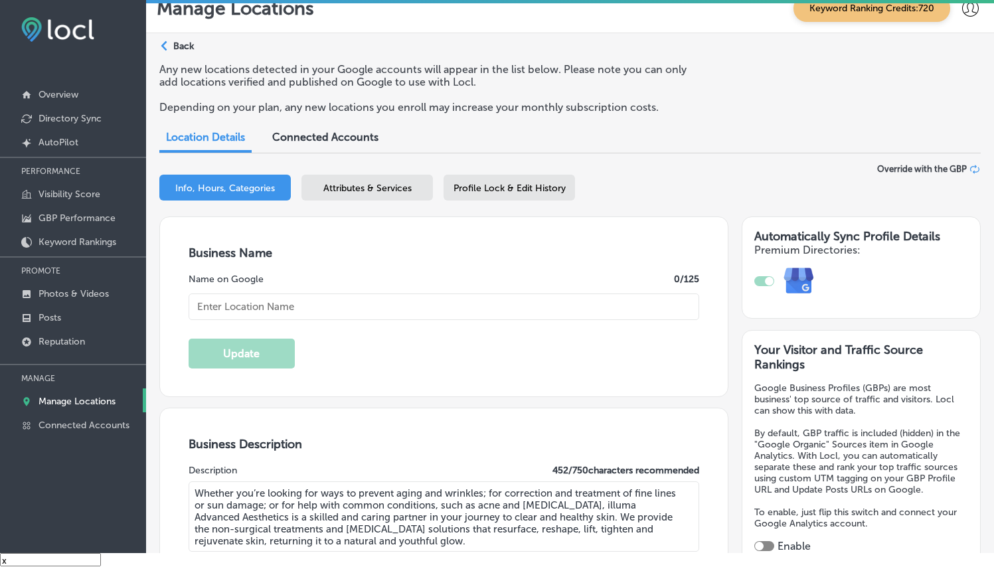
checkbox input "true"
type input "illuma Advanced Aesthetics"
type input "[PHONE_NUMBER]"
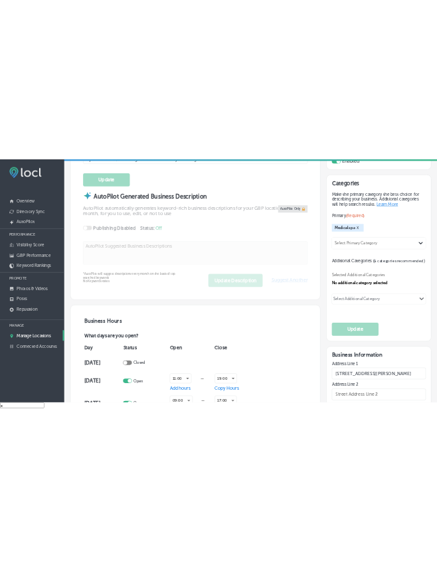
scroll to position [19, 0]
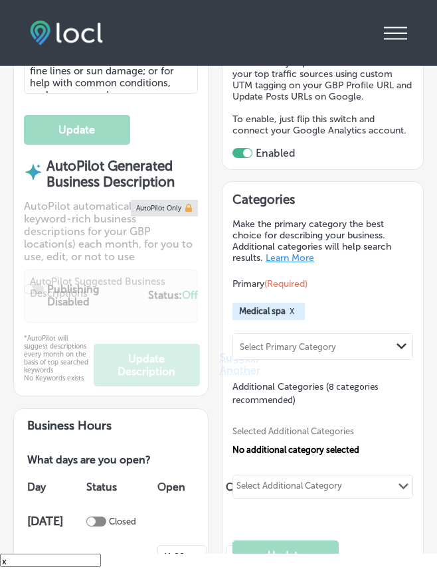
select select "US"
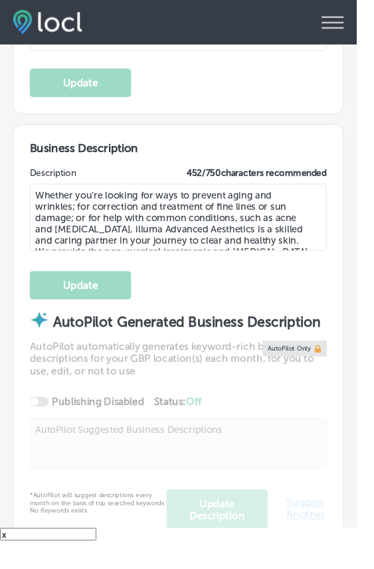
type input "[STREET_ADDRESS][PERSON_NAME]"
type input "Centennial"
type input "80111"
type input "US"
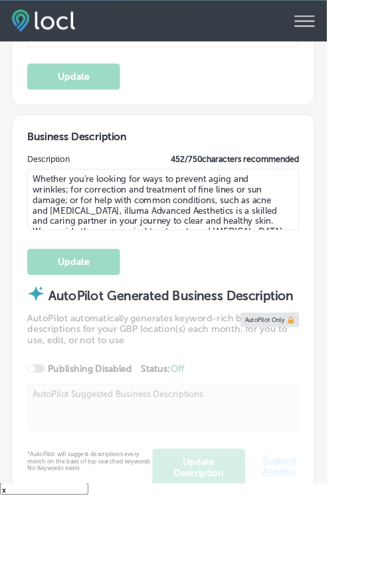
checkbox input "true"
type input "[URL][DOMAIN_NAME]"
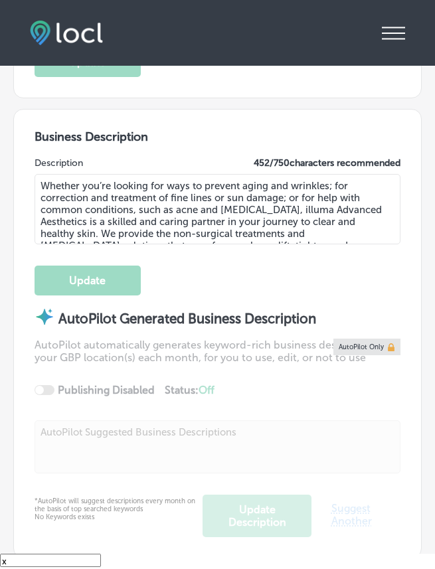
type input "[PHONE_NUMBER]"
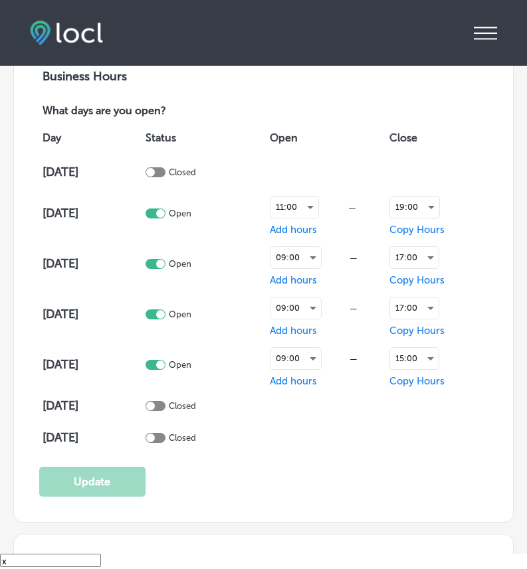
scroll to position [1085, 0]
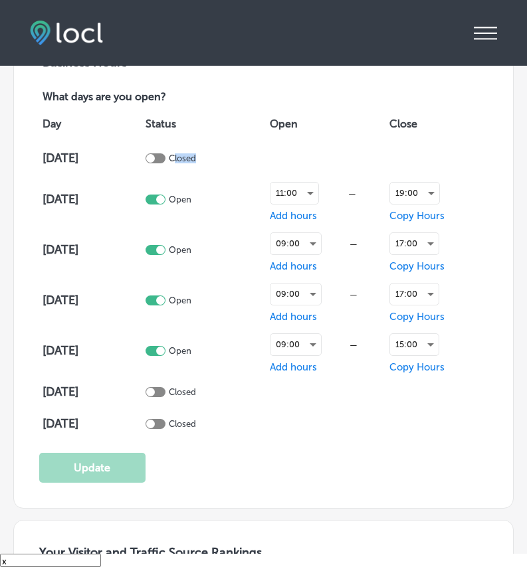
drag, startPoint x: 195, startPoint y: 165, endPoint x: 237, endPoint y: 163, distance: 42.6
click at [237, 163] on div "Closed" at bounding box center [205, 158] width 121 height 10
click at [238, 161] on div "Closed" at bounding box center [205, 158] width 121 height 10
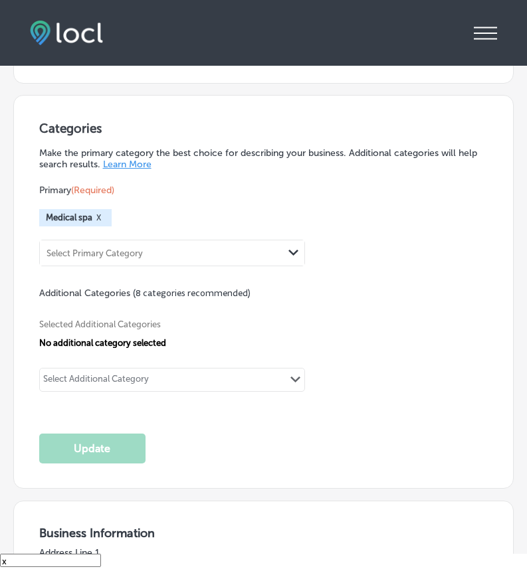
scroll to position [1750, 0]
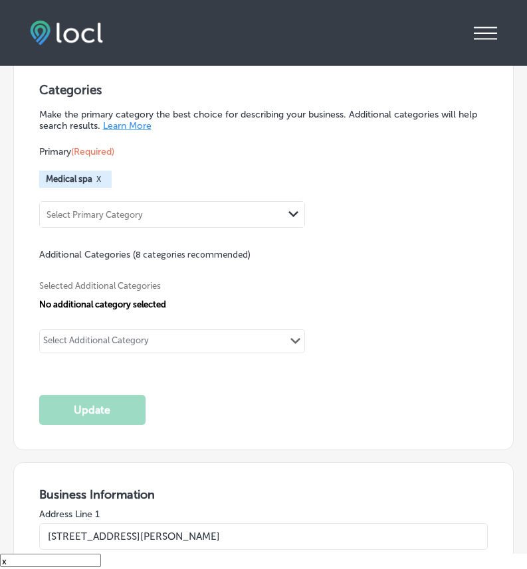
click at [182, 343] on div "Select Additional Category Path Created with Sketch." at bounding box center [172, 341] width 264 height 23
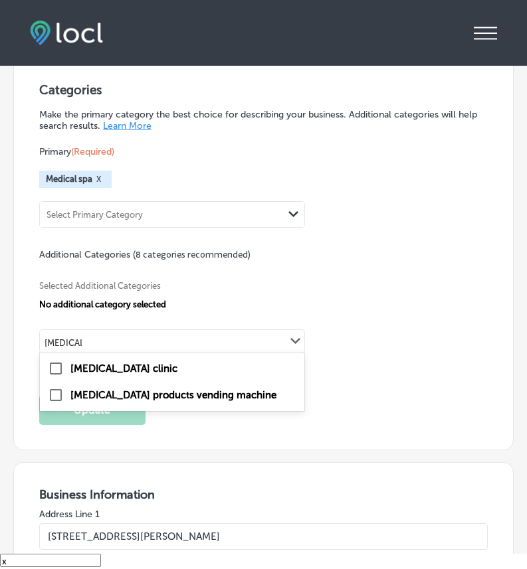
click at [148, 367] on div "[MEDICAL_DATA] clinic" at bounding box center [172, 369] width 248 height 16
type input "[MEDICAL_DATA]"
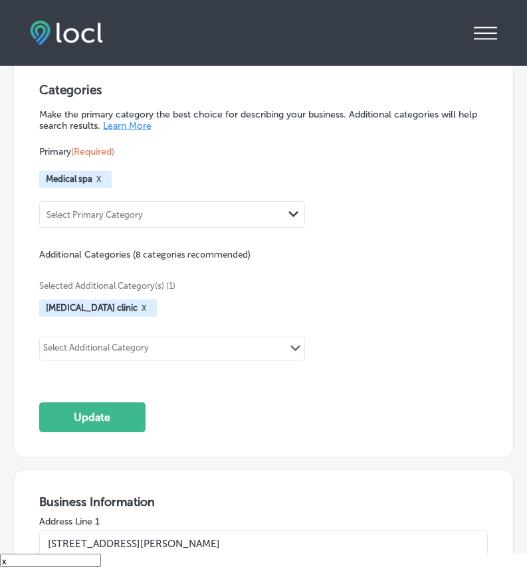
click at [152, 341] on div "Select Additional Category" at bounding box center [96, 348] width 113 height 19
type input "a"
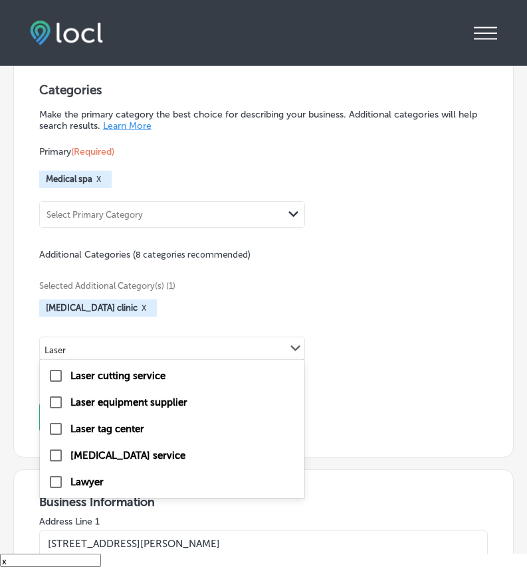
click at [161, 454] on label "[MEDICAL_DATA] service" at bounding box center [127, 456] width 115 height 12
type input "Laser"
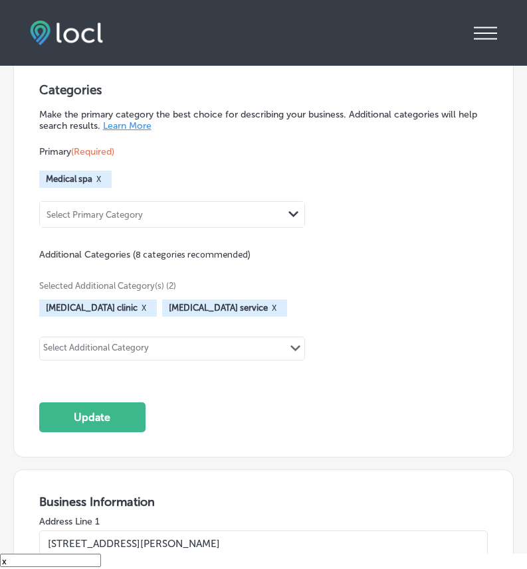
click at [191, 339] on div "Select Additional Category Path Created with Sketch." at bounding box center [172, 348] width 264 height 23
type input "D"
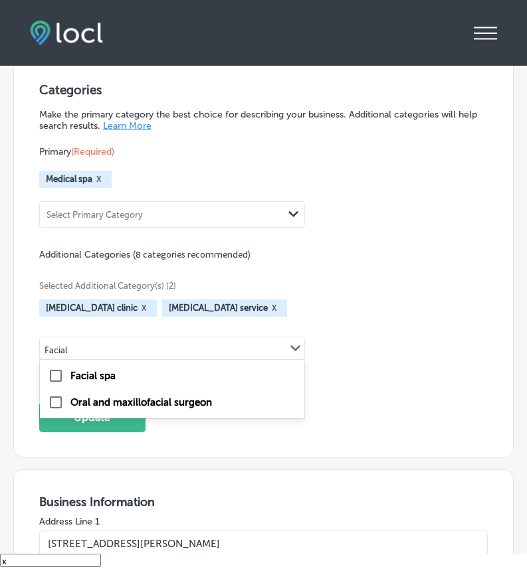
click at [179, 388] on div "Facial spa" at bounding box center [172, 376] width 264 height 27
type input "Facial"
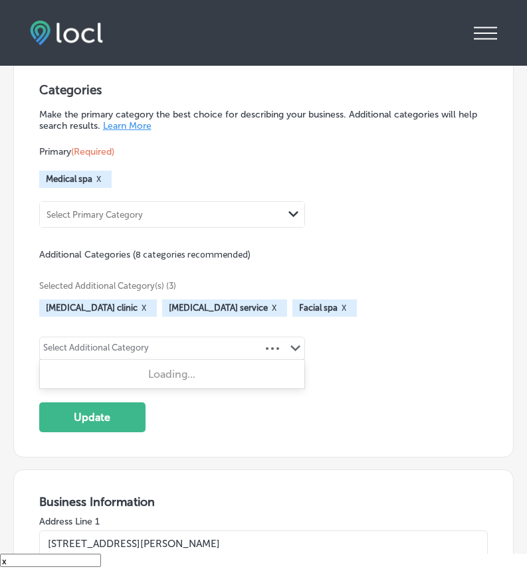
click at [144, 353] on div "Select Additional Category" at bounding box center [96, 350] width 106 height 15
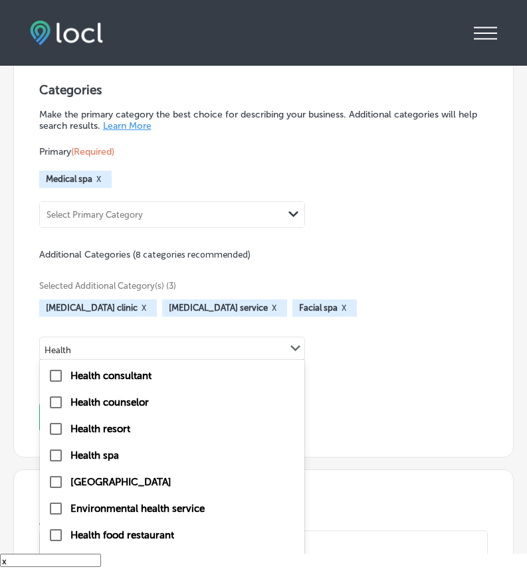
click at [101, 454] on label "Health spa" at bounding box center [94, 456] width 48 height 12
type input "Health"
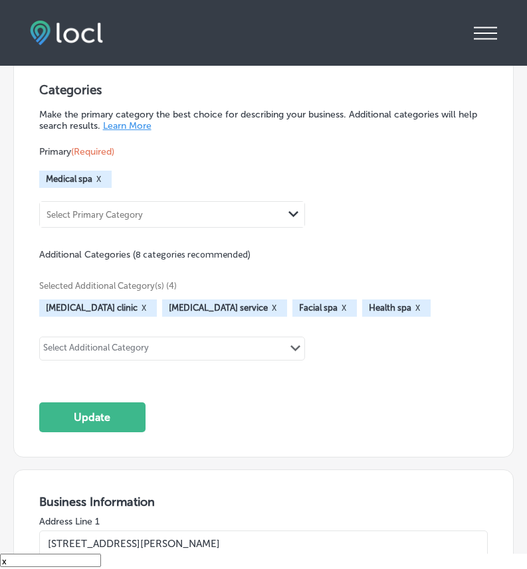
click at [120, 357] on div "Select Additional Category" at bounding box center [96, 350] width 106 height 15
type input "I"
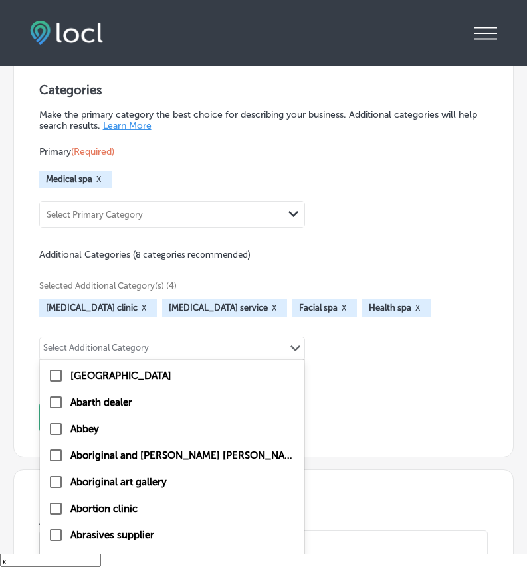
type input "N"
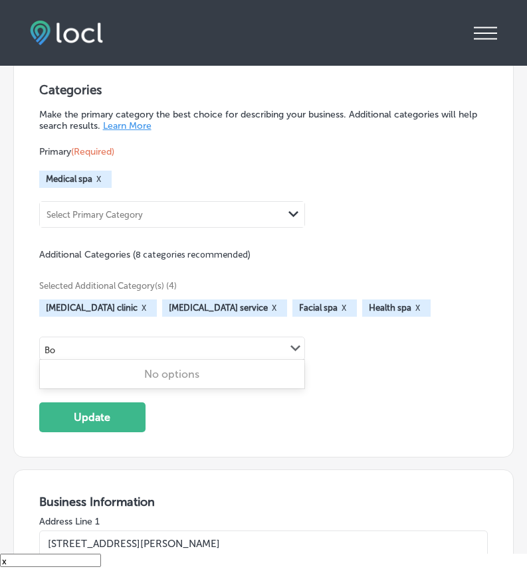
type input "B"
type input "Hair res"
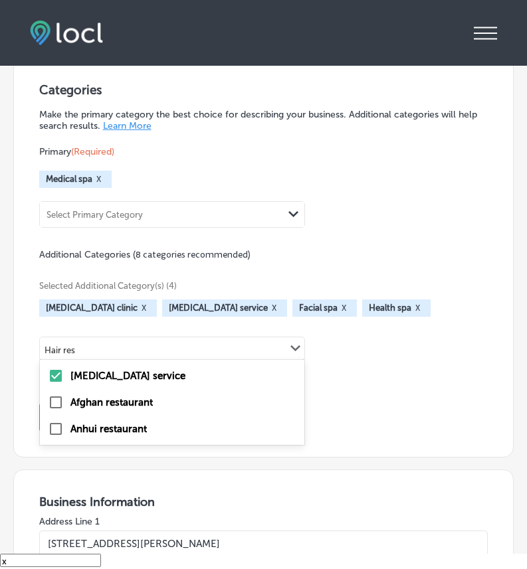
checkbox input "false"
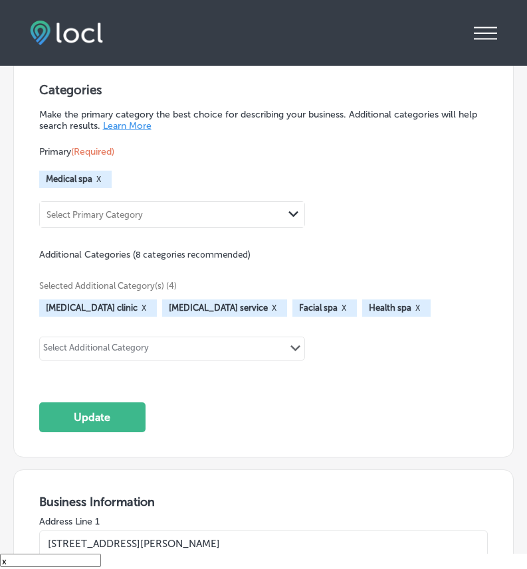
click at [462, 410] on div "Categories Make the primary category the best choice for describing your busine…" at bounding box center [263, 257] width 449 height 350
click at [100, 426] on button "Update" at bounding box center [92, 418] width 106 height 30
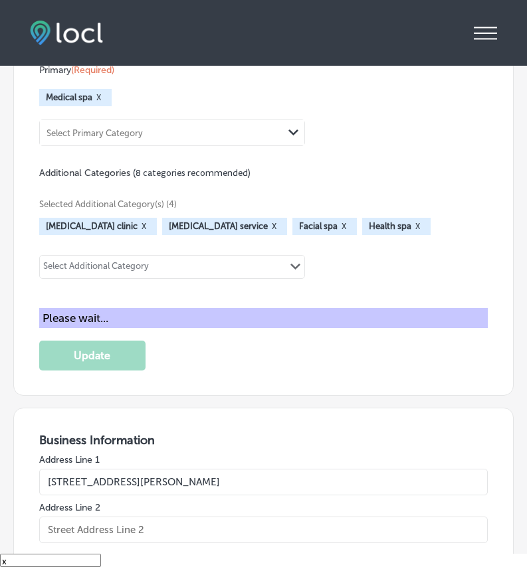
scroll to position [1940, 0]
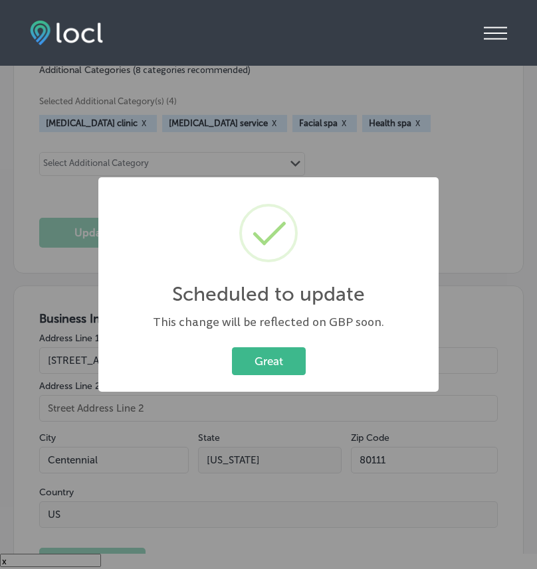
click at [278, 371] on button "Great" at bounding box center [269, 360] width 74 height 27
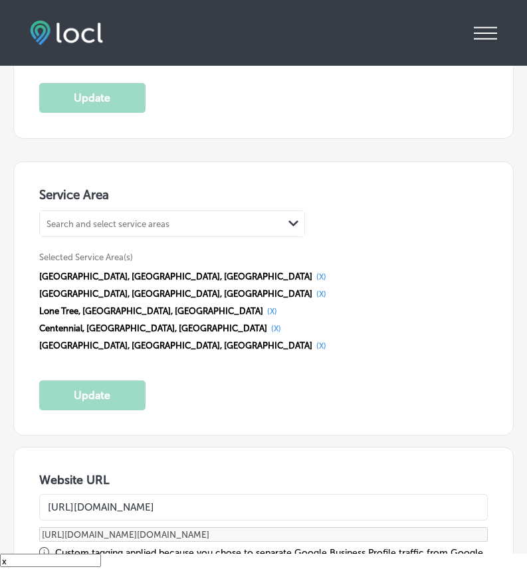
scroll to position [2413, 0]
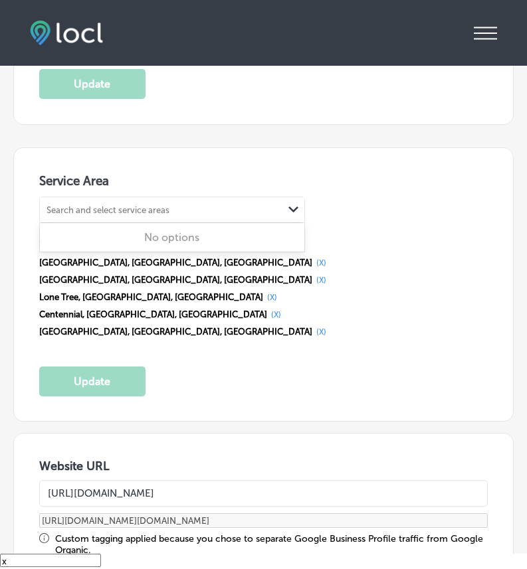
click at [134, 207] on div "Search and select service areas" at bounding box center [107, 210] width 123 height 10
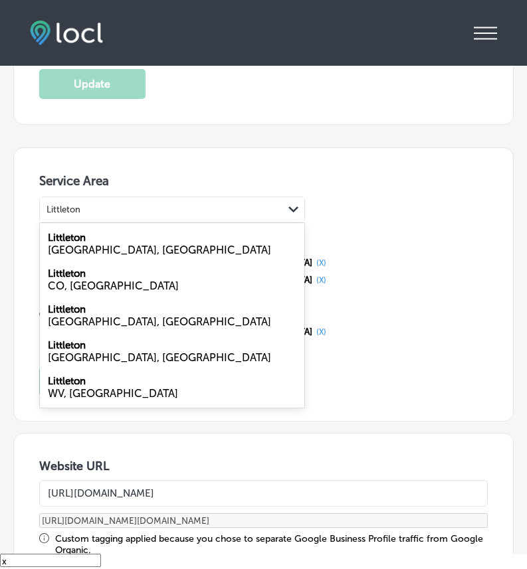
type input "Littleton"
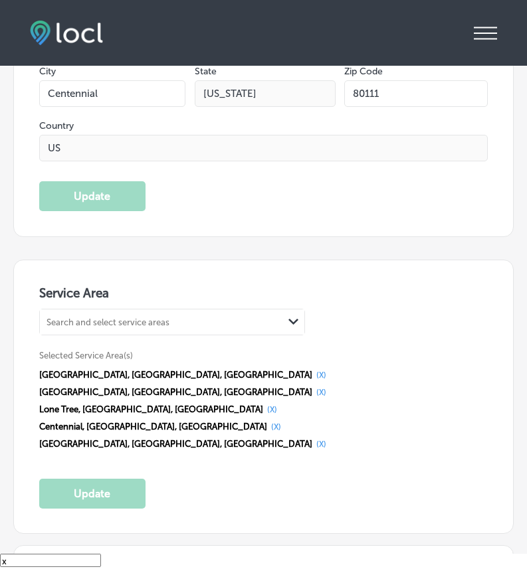
scroll to position [2302, 0]
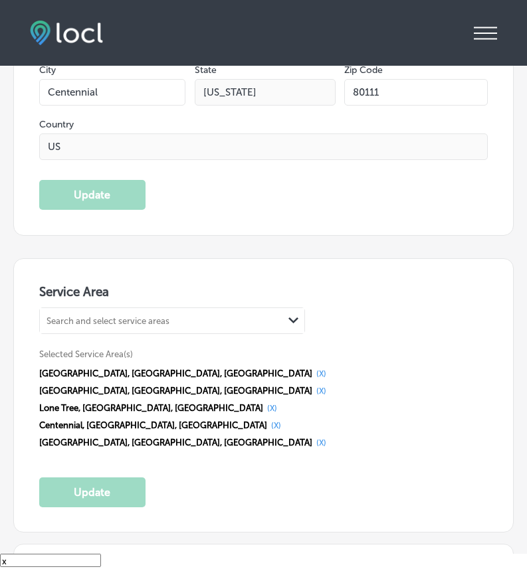
click at [248, 325] on div "Search and select service areas" at bounding box center [161, 321] width 243 height 18
type input "I"
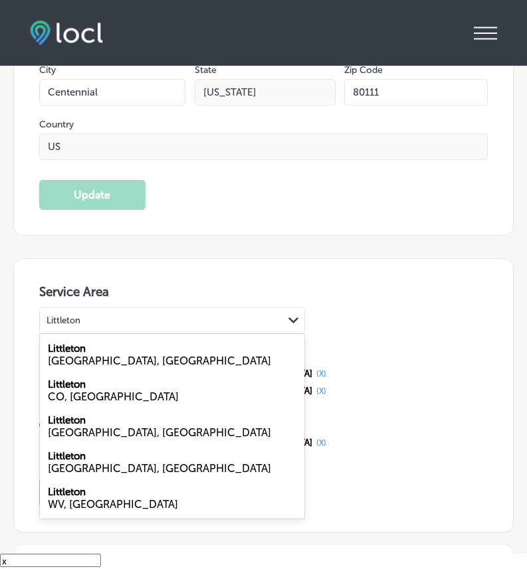
click at [136, 391] on div "CO, [GEOGRAPHIC_DATA]" at bounding box center [172, 397] width 248 height 13
type input "Littleton"
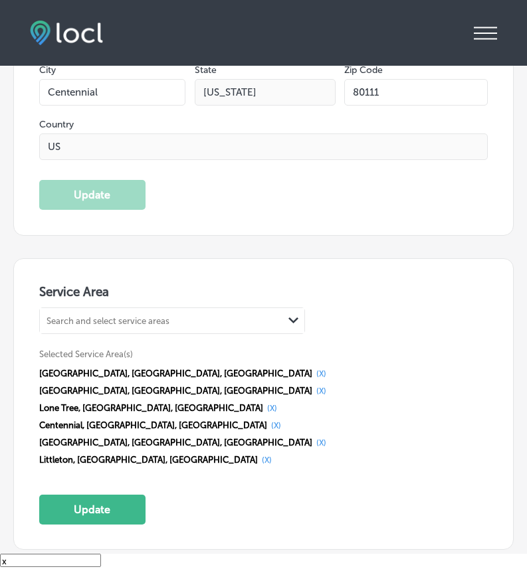
click at [110, 320] on div "Search and select service areas" at bounding box center [107, 321] width 123 height 10
click at [78, 438] on span "[GEOGRAPHIC_DATA], [GEOGRAPHIC_DATA], [GEOGRAPHIC_DATA]" at bounding box center [175, 443] width 273 height 10
drag, startPoint x: 74, startPoint y: 372, endPoint x: 96, endPoint y: 372, distance: 21.9
click at [96, 372] on span "[GEOGRAPHIC_DATA], [GEOGRAPHIC_DATA], [GEOGRAPHIC_DATA]" at bounding box center [175, 374] width 273 height 10
drag, startPoint x: 179, startPoint y: 368, endPoint x: 191, endPoint y: 368, distance: 12.6
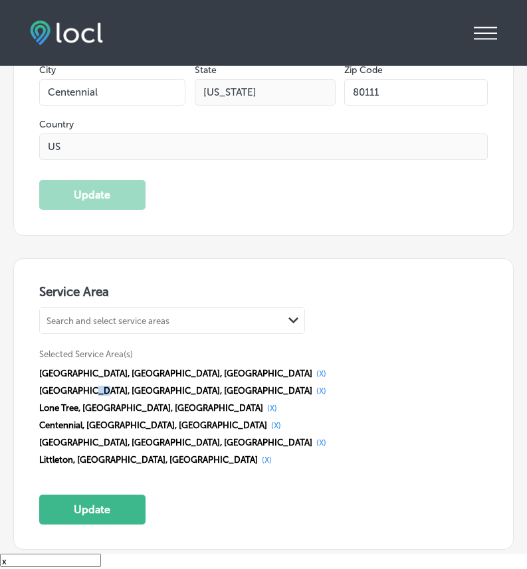
click at [191, 386] on span "[GEOGRAPHIC_DATA], [GEOGRAPHIC_DATA], [GEOGRAPHIC_DATA]" at bounding box center [175, 391] width 273 height 10
drag, startPoint x: 215, startPoint y: 392, endPoint x: 233, endPoint y: 393, distance: 18.0
click at [233, 455] on span "Littleton, [GEOGRAPHIC_DATA], [GEOGRAPHIC_DATA]" at bounding box center [148, 460] width 219 height 10
click at [118, 308] on div "Search and select service areas Path Created with Sketch." at bounding box center [172, 320] width 264 height 25
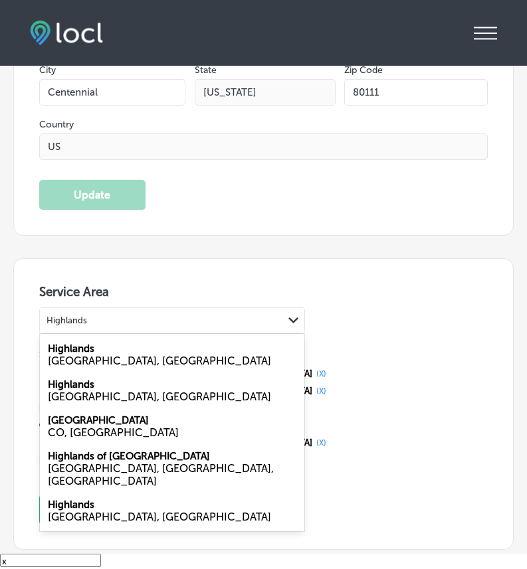
click at [78, 426] on div "CO, [GEOGRAPHIC_DATA]" at bounding box center [172, 432] width 248 height 13
type input "Highlands"
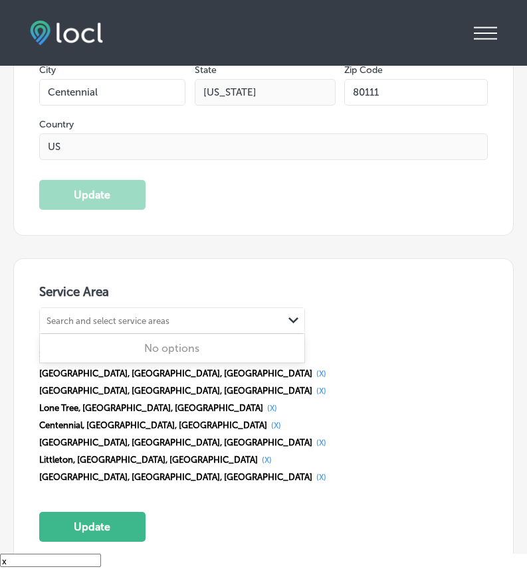
click at [96, 313] on div "Search and select service areas" at bounding box center [161, 321] width 243 height 18
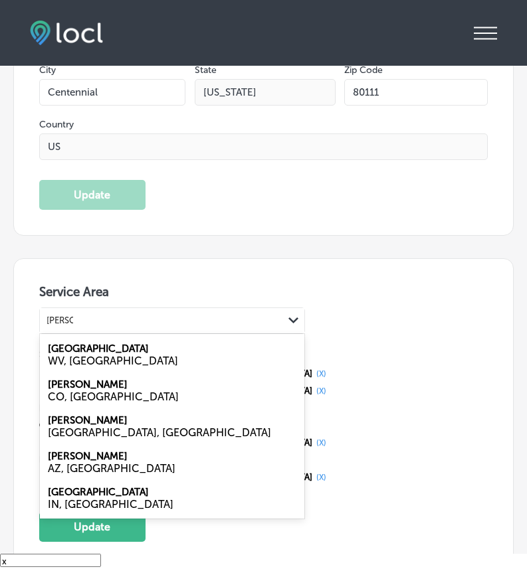
click at [85, 396] on div "CO, [GEOGRAPHIC_DATA]" at bounding box center [172, 397] width 248 height 13
type input "[PERSON_NAME]"
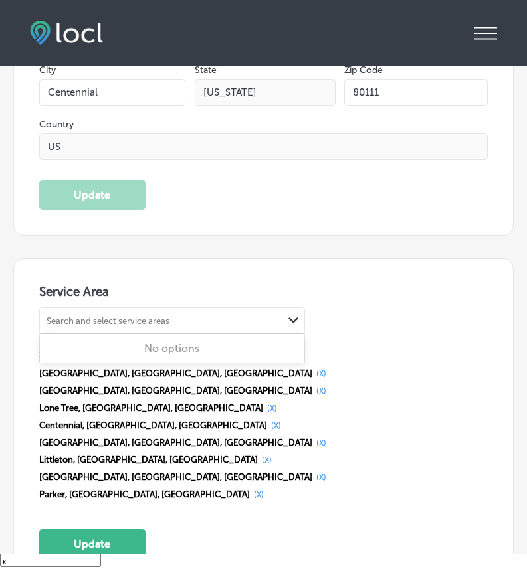
click at [98, 323] on div "Search and select service areas" at bounding box center [107, 321] width 123 height 10
type input "U"
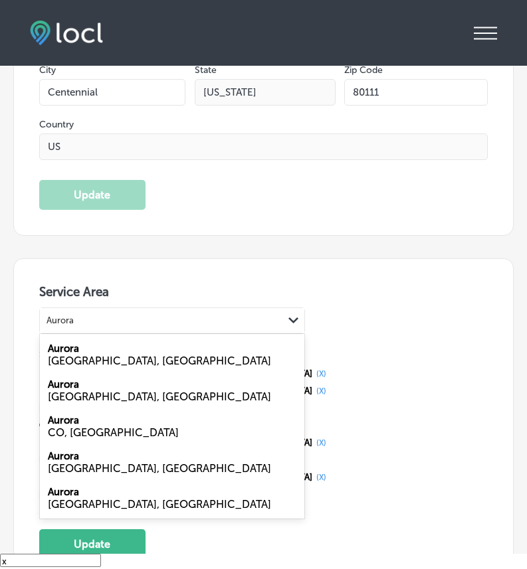
click at [64, 430] on div "CO, [GEOGRAPHIC_DATA]" at bounding box center [172, 432] width 248 height 13
type input "Aurora"
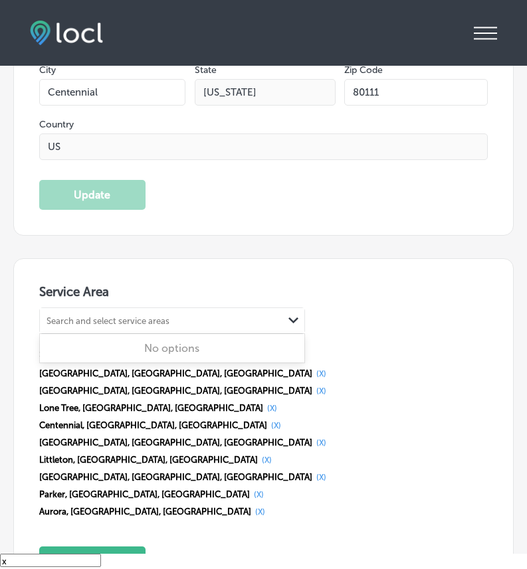
click at [103, 312] on div "Search and select service areas" at bounding box center [161, 321] width 243 height 18
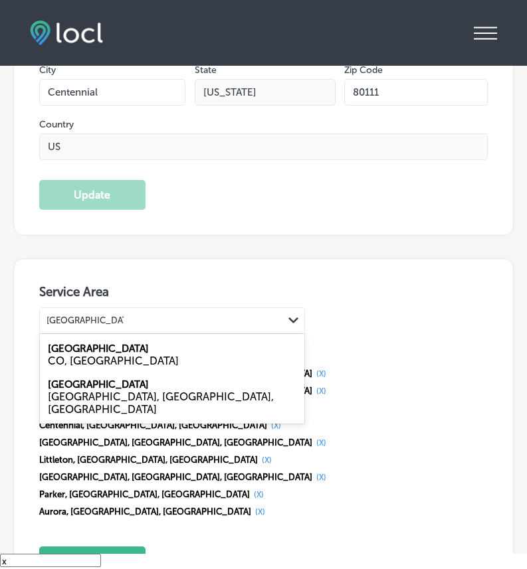
click at [103, 351] on label "[GEOGRAPHIC_DATA]" at bounding box center [98, 349] width 101 height 12
type input "[GEOGRAPHIC_DATA]"
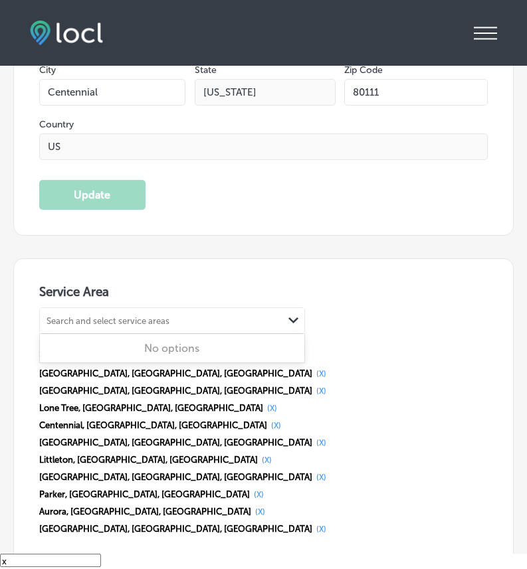
click at [104, 320] on div "Search and select service areas" at bounding box center [107, 321] width 123 height 10
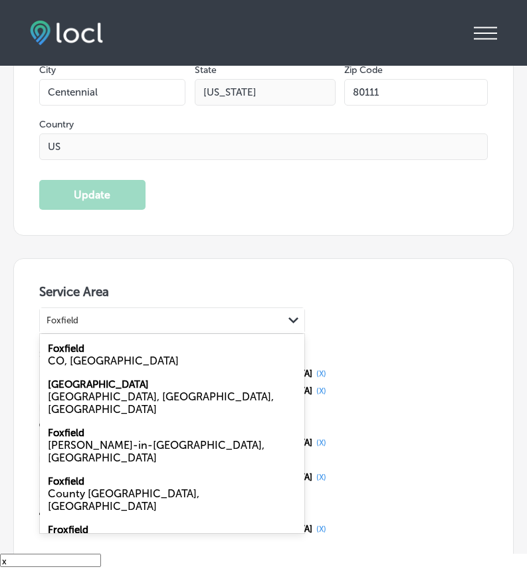
click at [95, 351] on div "Foxfield CO, [GEOGRAPHIC_DATA]" at bounding box center [172, 355] width 264 height 36
type input "Foxfield"
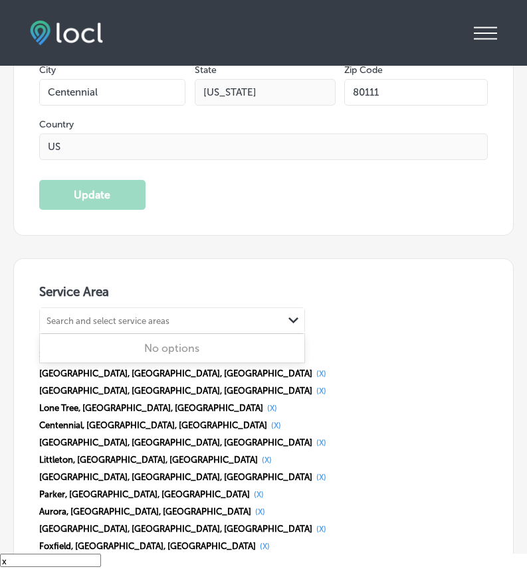
click at [97, 327] on div "Search and select service areas" at bounding box center [161, 321] width 243 height 18
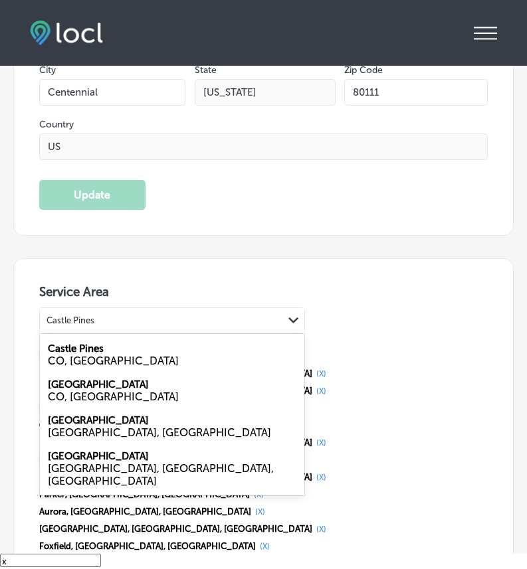
click at [88, 349] on label "Castle Pines" at bounding box center [76, 349] width 56 height 12
type input "Castle Pines"
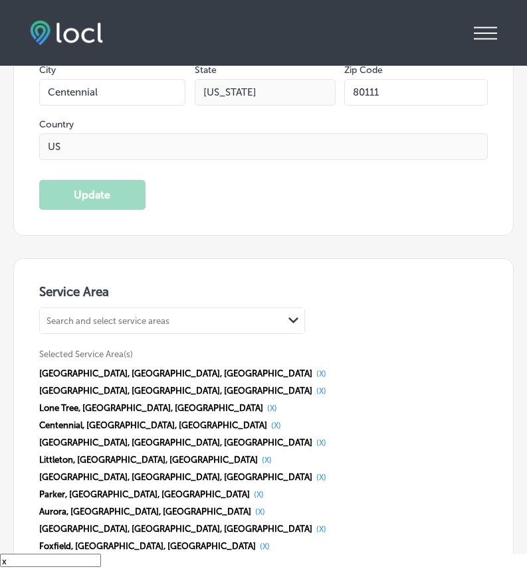
click at [98, 316] on div "Search and select service areas" at bounding box center [107, 321] width 123 height 10
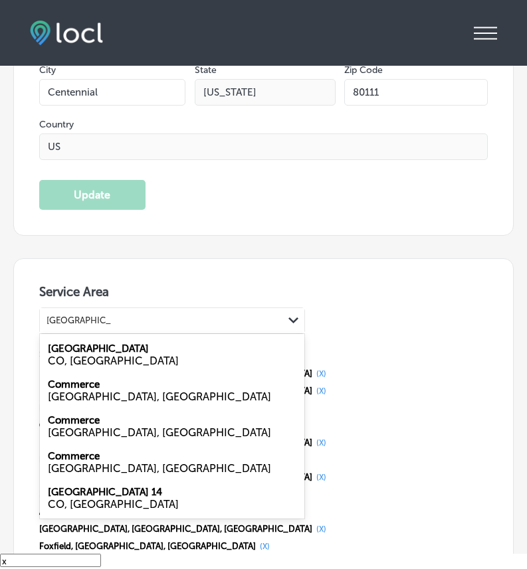
click at [105, 344] on label "[GEOGRAPHIC_DATA]" at bounding box center [98, 349] width 101 height 12
type input "[GEOGRAPHIC_DATA]"
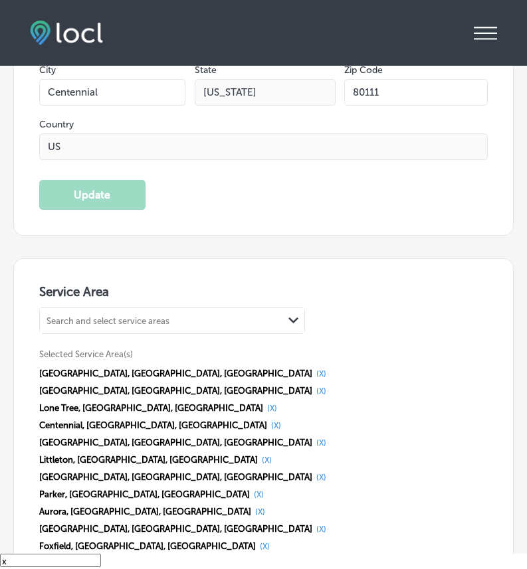
click at [98, 327] on div "Search and select service areas" at bounding box center [161, 321] width 243 height 18
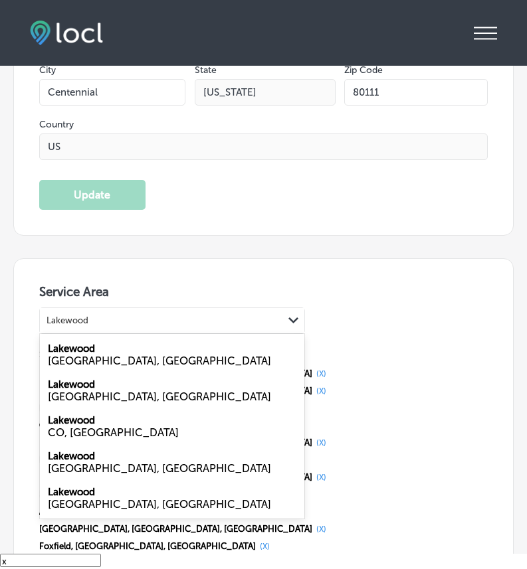
click at [131, 347] on div "[GEOGRAPHIC_DATA] [GEOGRAPHIC_DATA], [GEOGRAPHIC_DATA]" at bounding box center [172, 355] width 264 height 36
type input "Lakewood"
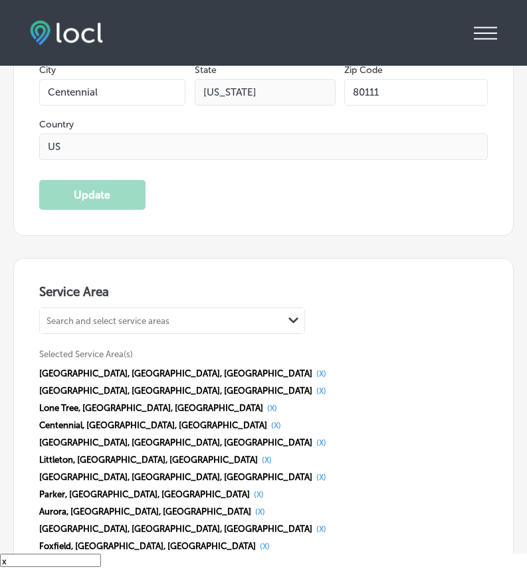
click at [126, 318] on div "Search and select service areas" at bounding box center [107, 321] width 123 height 10
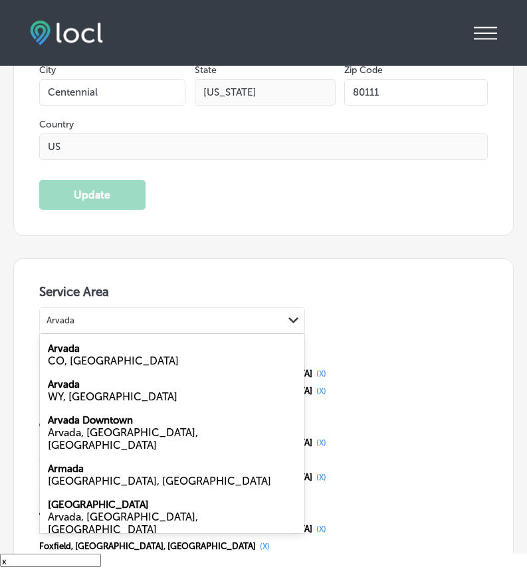
click at [124, 351] on div "Arvada CO, [GEOGRAPHIC_DATA]" at bounding box center [172, 355] width 264 height 36
type input "Arvada"
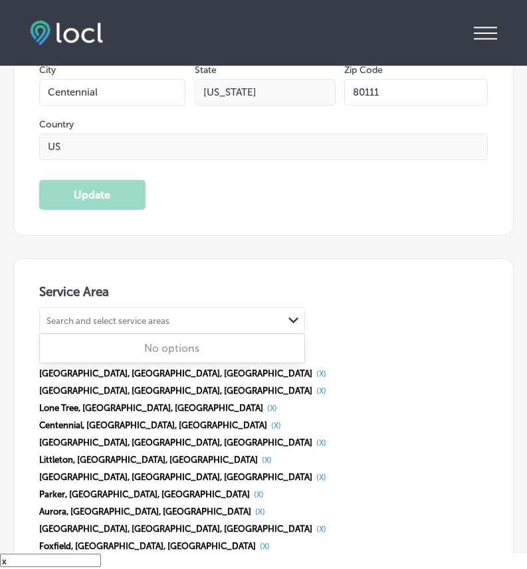
click at [116, 325] on div "Search and select service areas" at bounding box center [161, 321] width 243 height 18
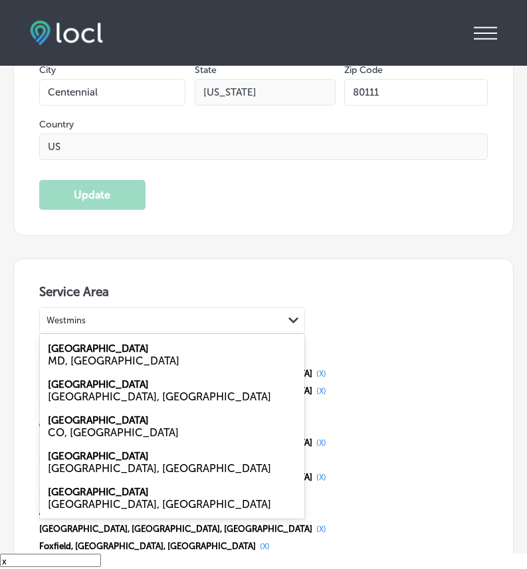
click at [106, 432] on div "CO, [GEOGRAPHIC_DATA]" at bounding box center [172, 432] width 248 height 13
type input "Westmins"
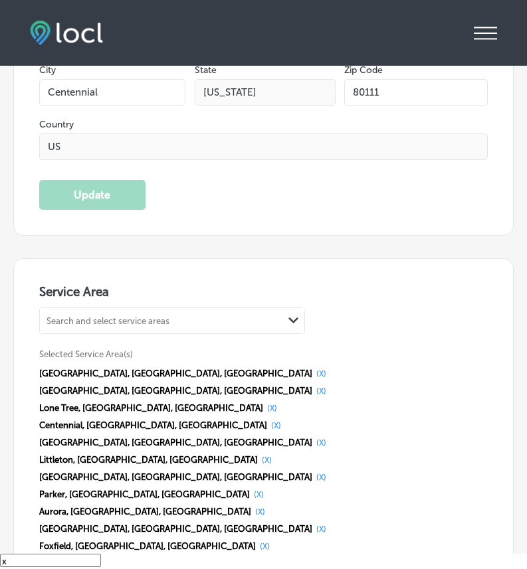
click at [114, 312] on div "Search and select service areas" at bounding box center [161, 321] width 243 height 18
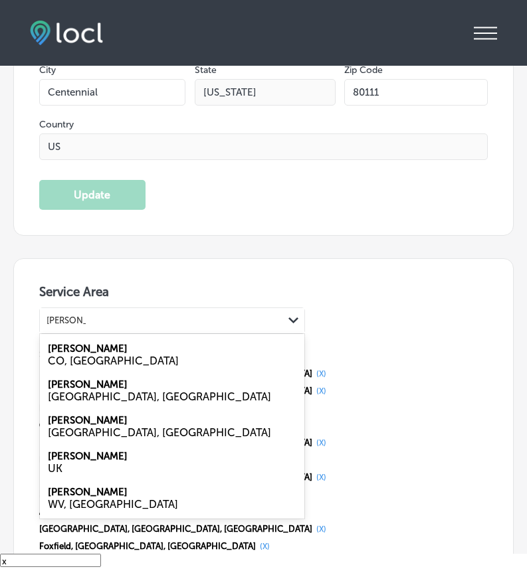
click at [116, 355] on div "CO, [GEOGRAPHIC_DATA]" at bounding box center [172, 361] width 248 height 13
type input "[PERSON_NAME]"
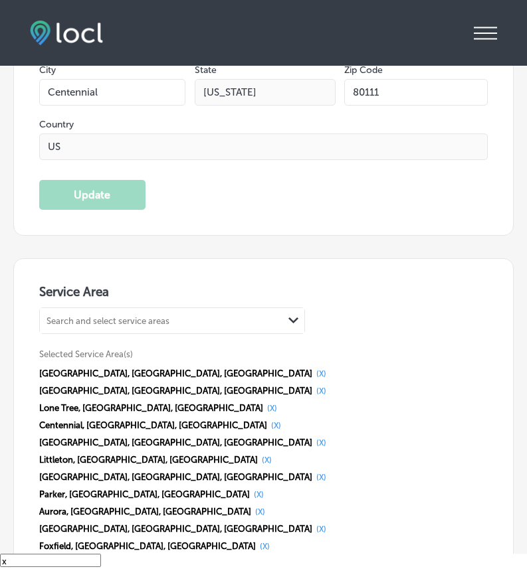
click at [119, 331] on div "Search and select service areas Path Created with Sketch." at bounding box center [172, 321] width 266 height 27
click at [123, 318] on div "Search and select service areas" at bounding box center [107, 321] width 123 height 10
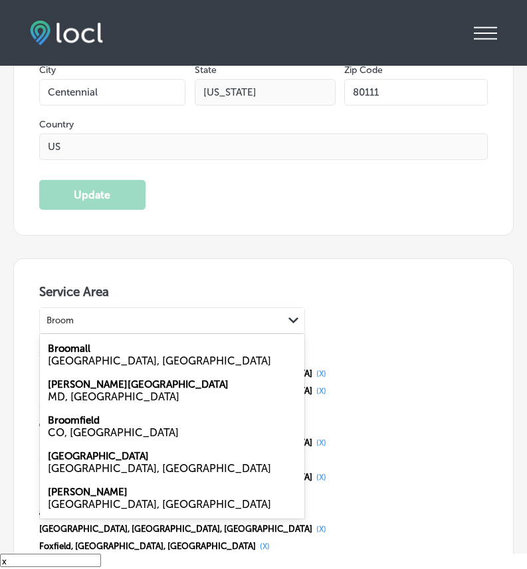
click at [108, 428] on div "CO, [GEOGRAPHIC_DATA]" at bounding box center [172, 432] width 248 height 13
type input "Broom"
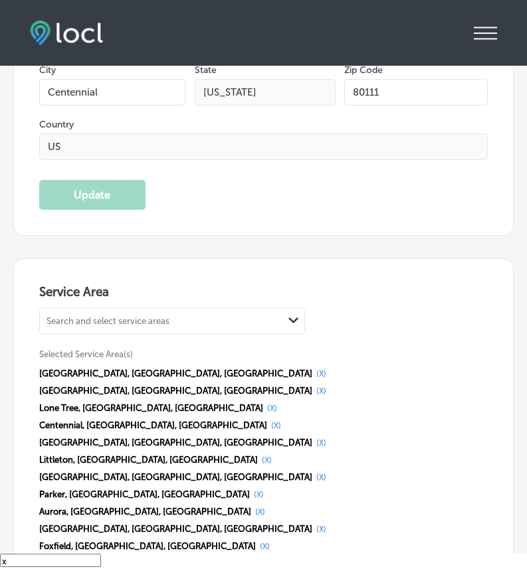
click at [125, 325] on div "Search and select service areas" at bounding box center [161, 321] width 243 height 18
click at [124, 321] on div "Search and select service areas" at bounding box center [107, 321] width 123 height 10
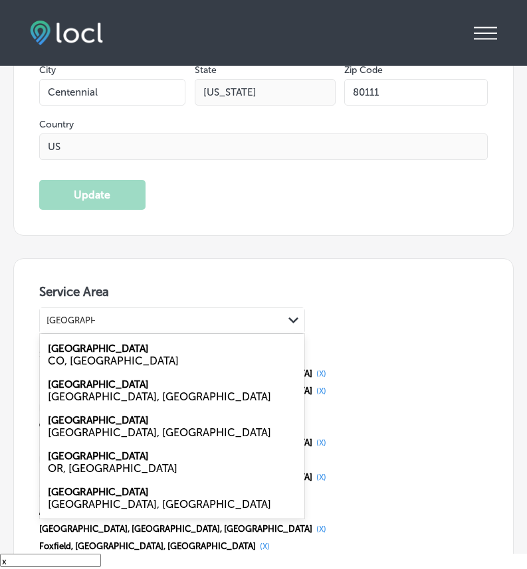
click at [119, 355] on div "CO, [GEOGRAPHIC_DATA]" at bounding box center [172, 361] width 248 height 13
type input "[GEOGRAPHIC_DATA]"
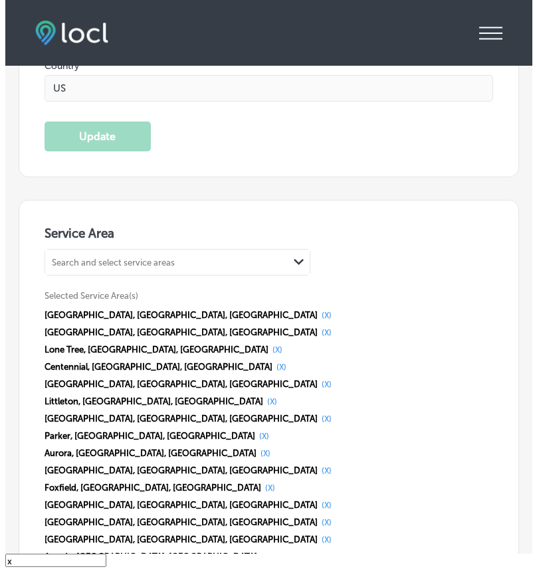
scroll to position [2371, 0]
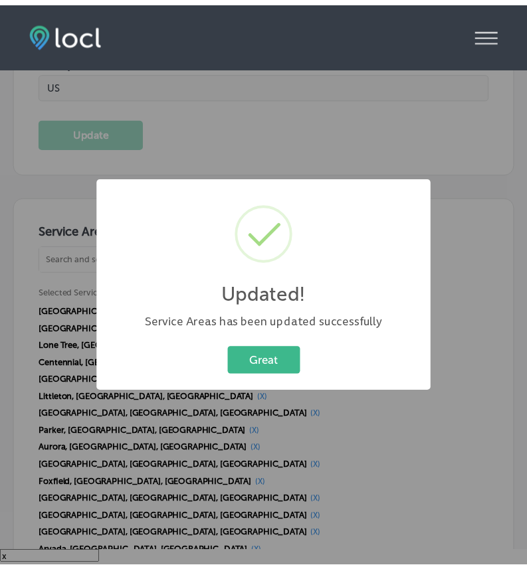
scroll to position [2365, 0]
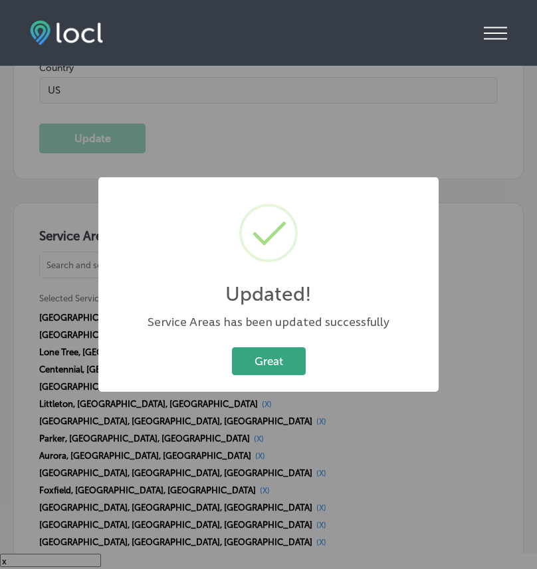
click at [245, 365] on button "Great" at bounding box center [269, 360] width 74 height 27
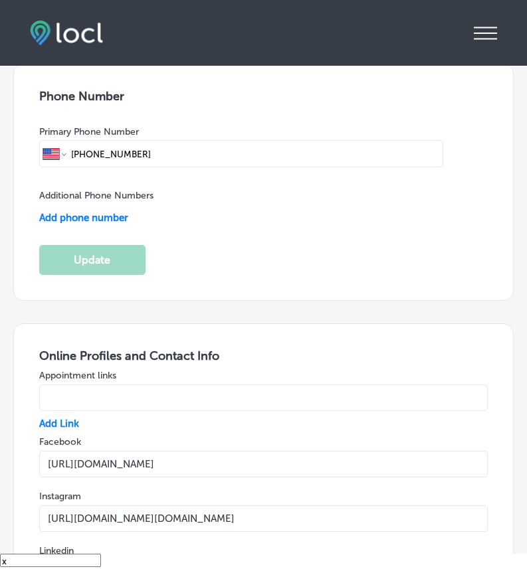
scroll to position [3285, 0]
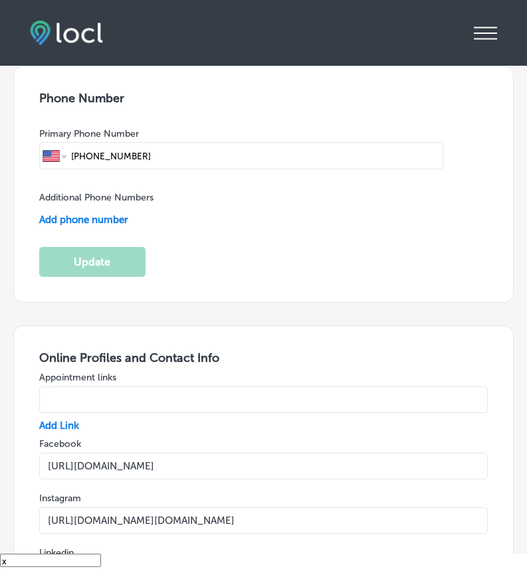
click at [143, 387] on input "text" at bounding box center [263, 400] width 449 height 27
paste input "[URL][DOMAIN_NAME]"
type input "[URL][DOMAIN_NAME]"
click at [266, 372] on label "Appointment links" at bounding box center [263, 377] width 449 height 11
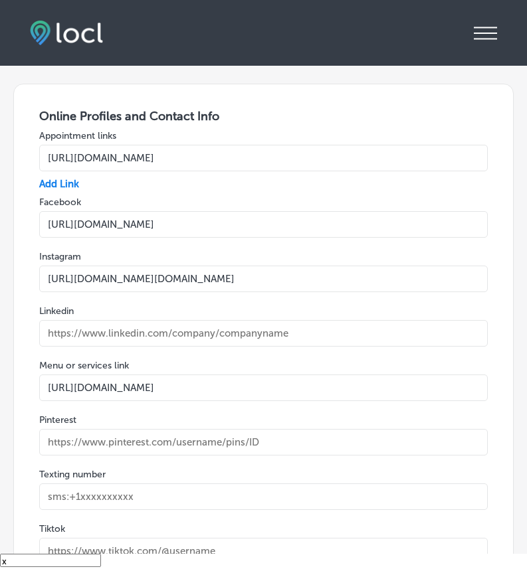
scroll to position [3858, 0]
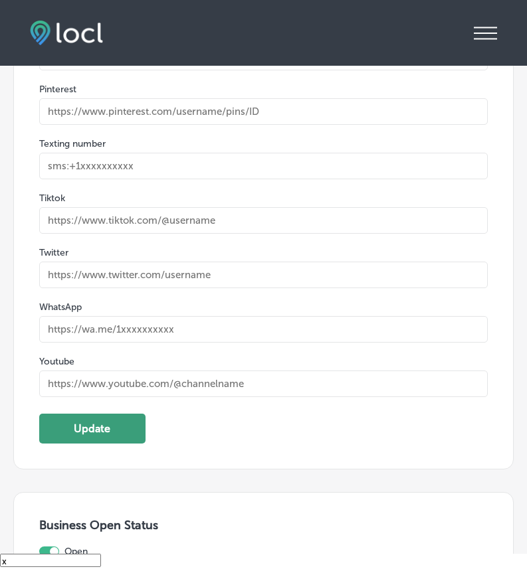
click at [96, 414] on button "Update" at bounding box center [92, 429] width 106 height 30
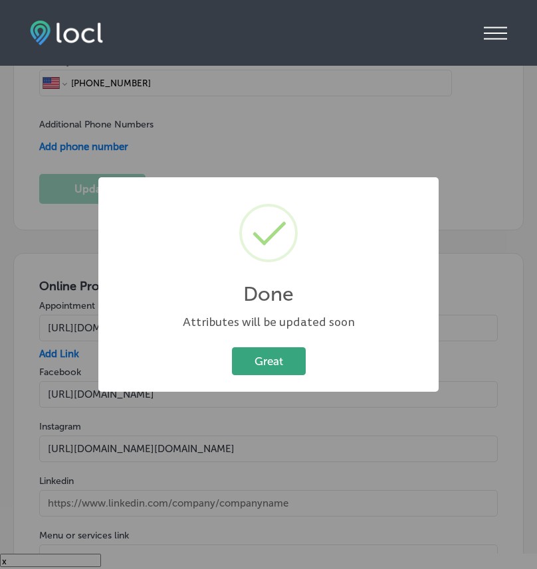
click at [280, 363] on button "Great" at bounding box center [269, 360] width 74 height 27
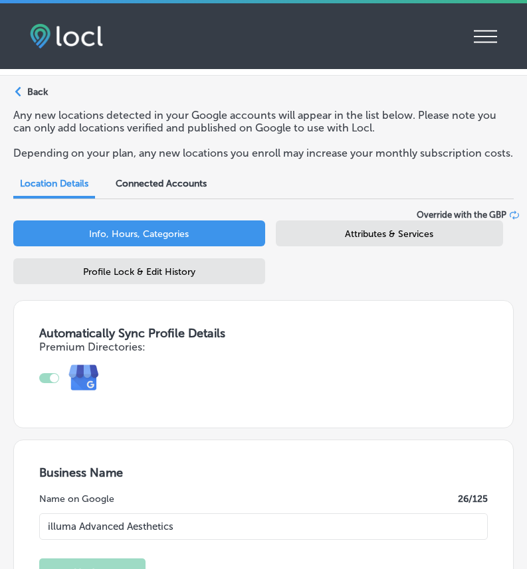
scroll to position [52, 0]
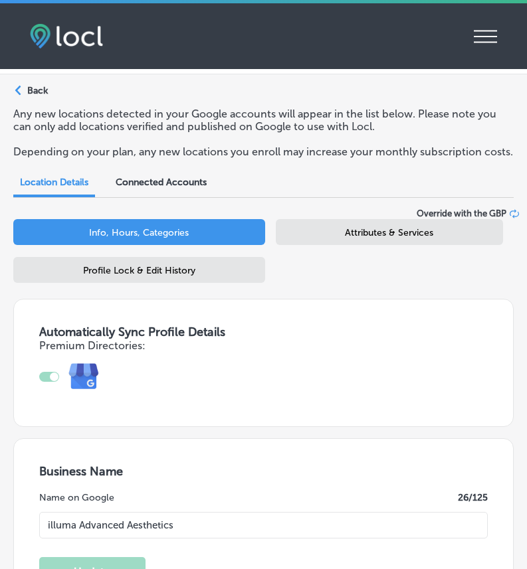
click at [370, 238] on span "Attributes & Services" at bounding box center [389, 232] width 88 height 11
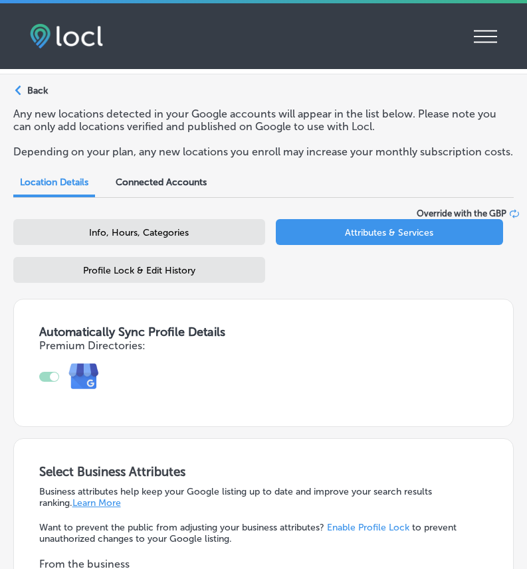
click at [482, 241] on div "Attributes & Services" at bounding box center [390, 232] width 228 height 26
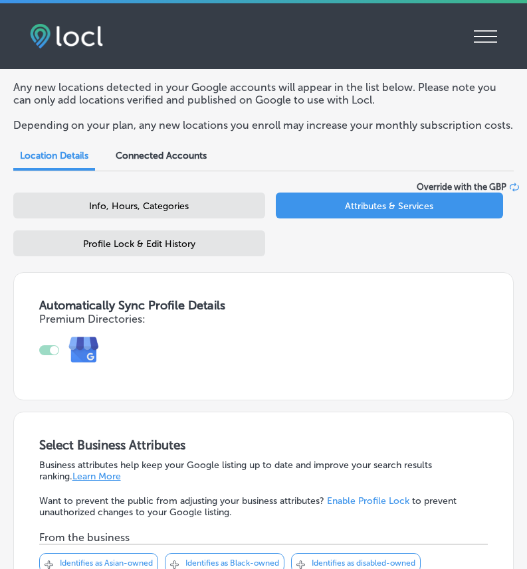
scroll to position [77, 0]
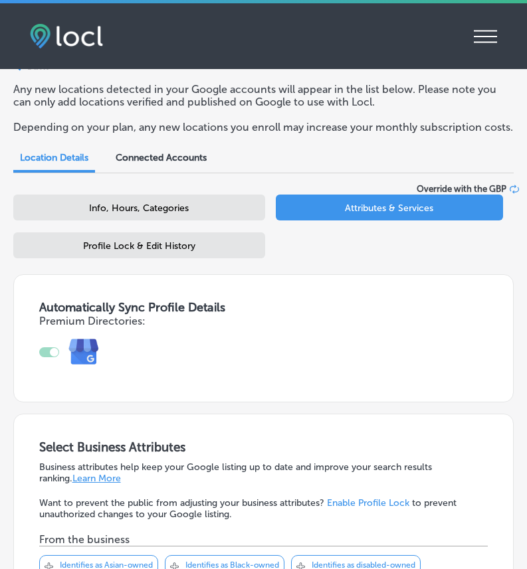
click at [207, 220] on div "Info, Hours, Categories" at bounding box center [139, 208] width 252 height 26
select select "US"
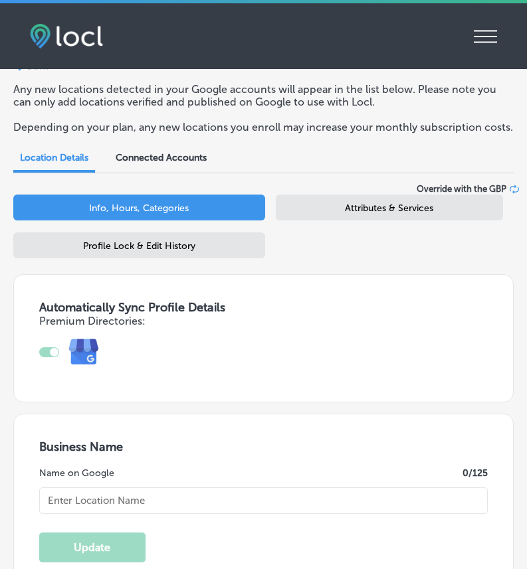
type input "illuma Advanced Aesthetics"
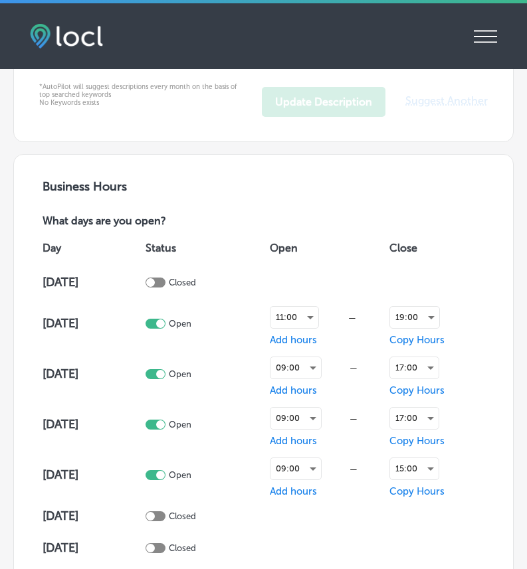
checkbox input "true"
type textarea "Whether you’re looking for ways to prevent aging and wrinkles; for correction a…"
type input "[URL][DOMAIN_NAME]"
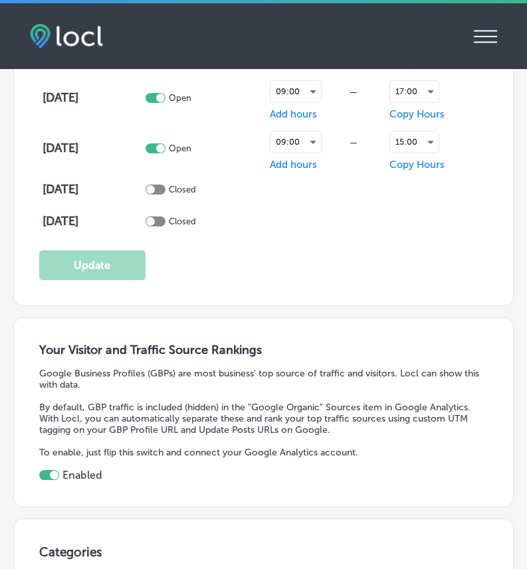
type input "[STREET_ADDRESS][PERSON_NAME]"
type input "Centennial"
type input "80111"
type input "US"
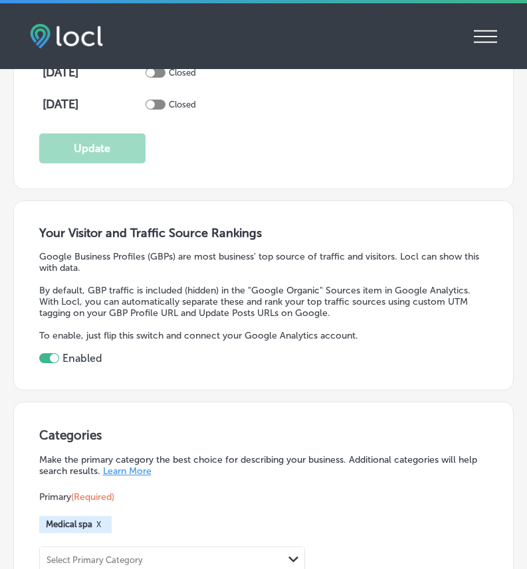
type input "[PHONE_NUMBER]"
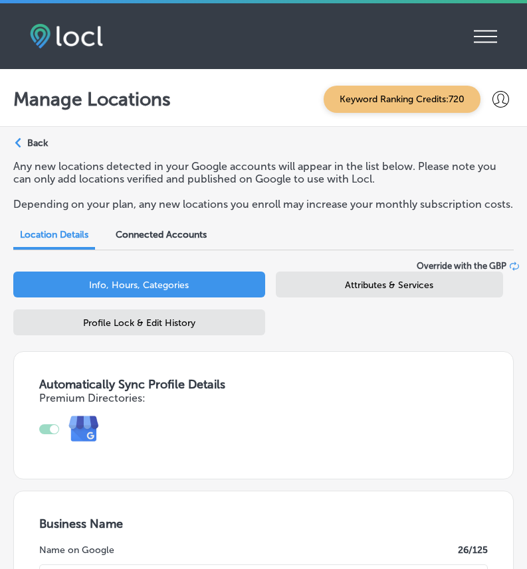
click at [345, 291] on span "Attributes & Services" at bounding box center [389, 285] width 88 height 11
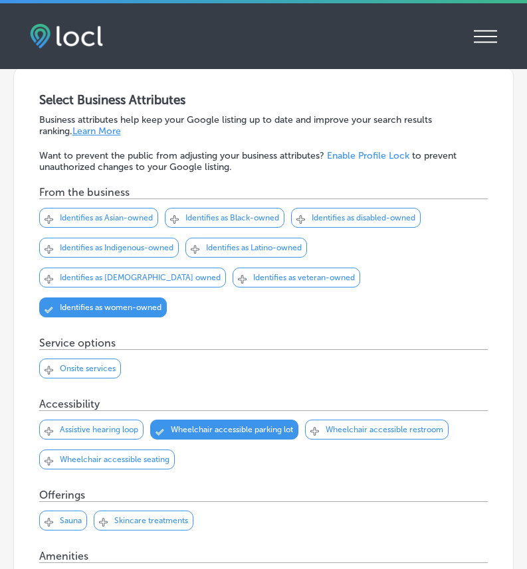
scroll to position [433, 0]
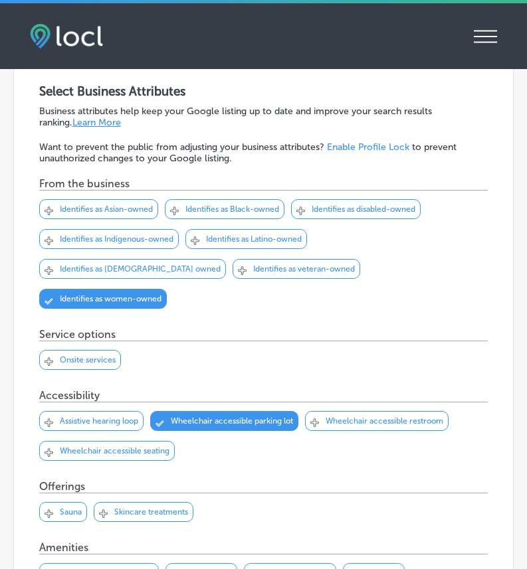
drag, startPoint x: 110, startPoint y: 96, endPoint x: 219, endPoint y: 91, distance: 109.7
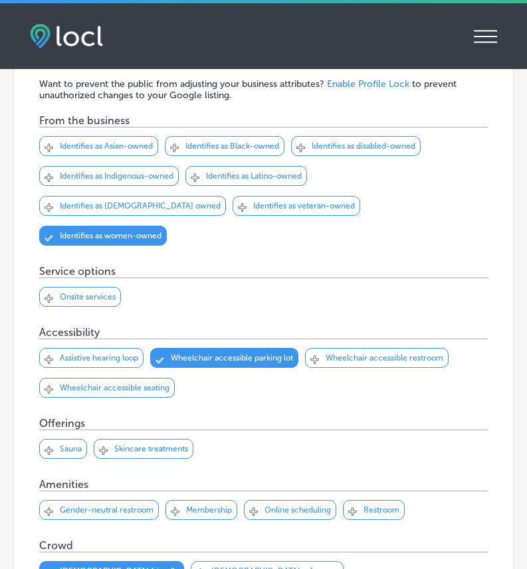
scroll to position [499, 0]
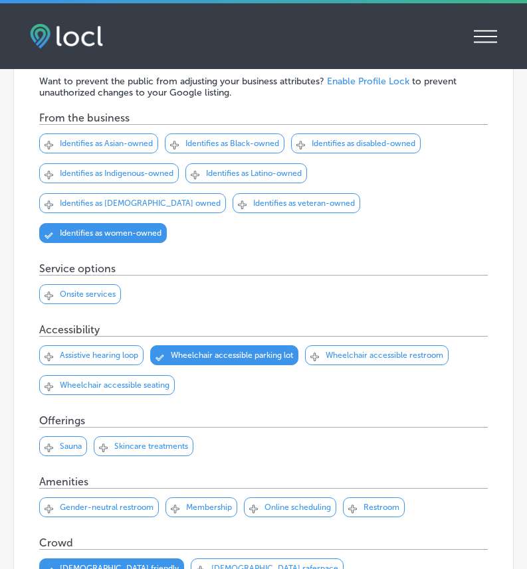
click at [395, 351] on p "Wheelchair accessible restroom" at bounding box center [384, 355] width 118 height 9
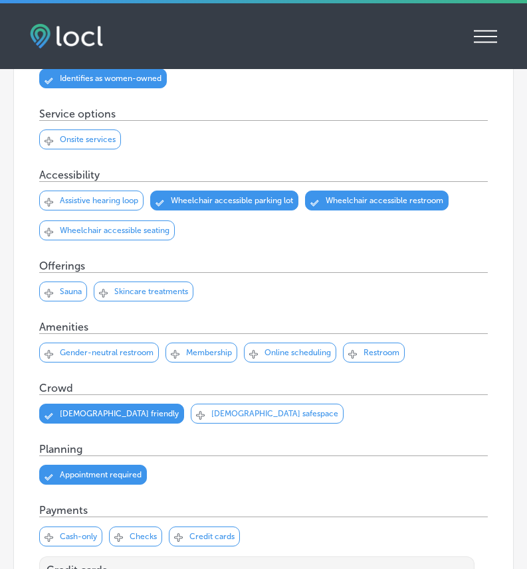
scroll to position [656, 0]
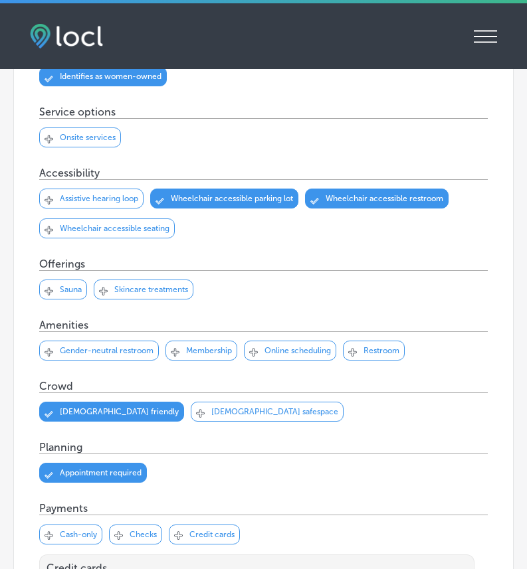
click at [114, 346] on p "Gender-neutral restroom" at bounding box center [107, 350] width 94 height 9
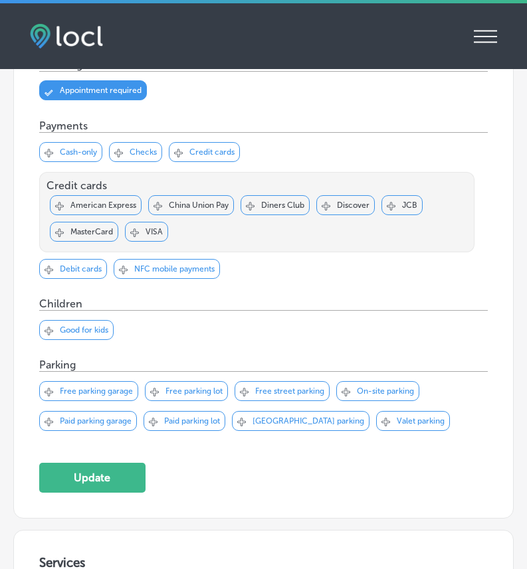
scroll to position [1101, 0]
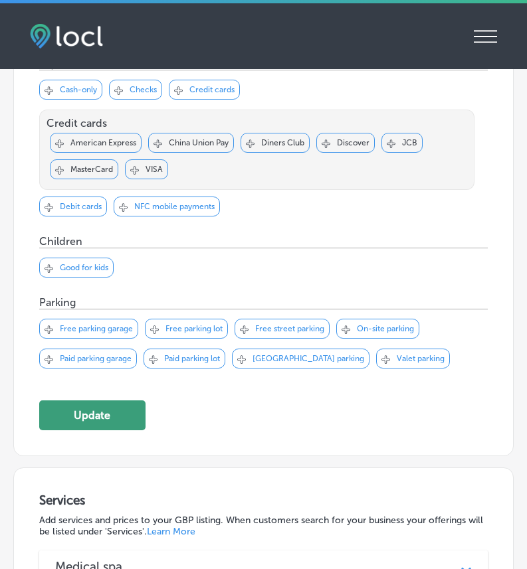
click at [103, 401] on button "Update" at bounding box center [92, 416] width 106 height 30
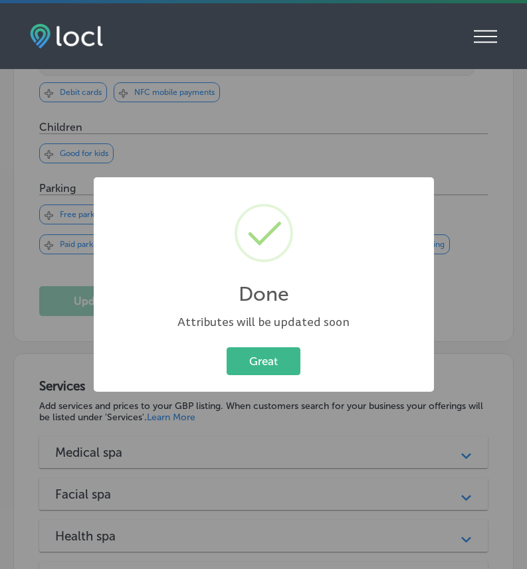
scroll to position [1206, 0]
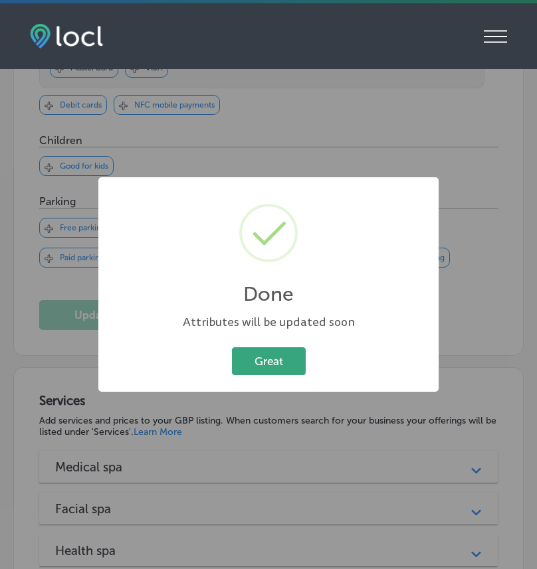
click at [288, 351] on button "Great" at bounding box center [269, 360] width 74 height 27
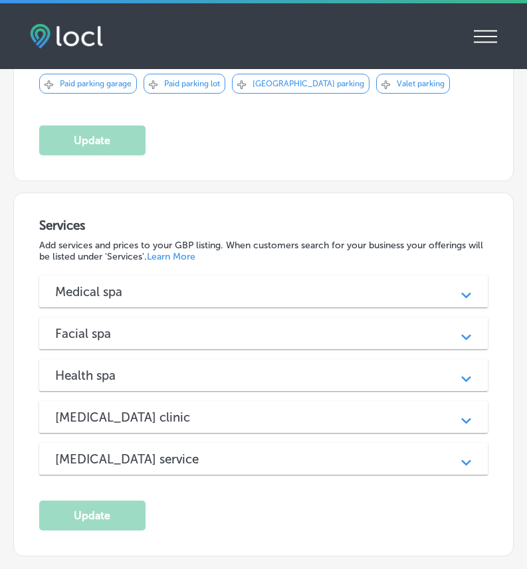
scroll to position [1374, 0]
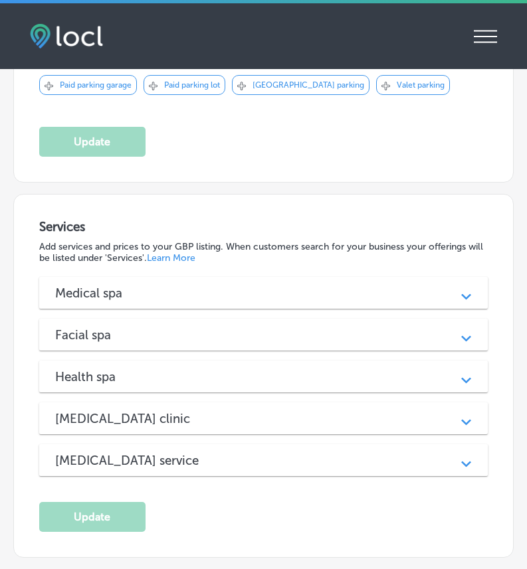
click at [209, 286] on div "Medical spa" at bounding box center [263, 293] width 417 height 15
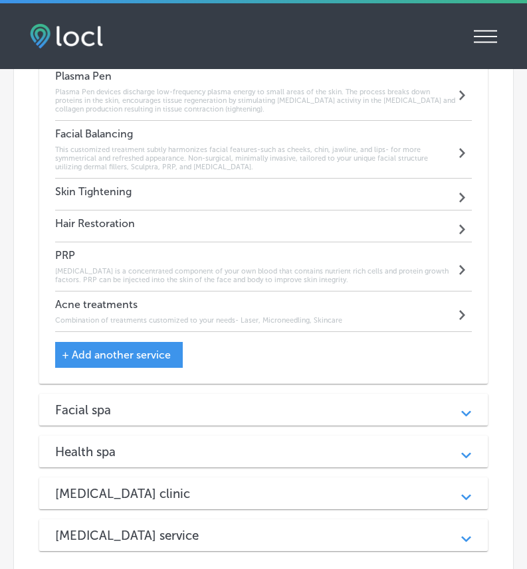
scroll to position [2543, 0]
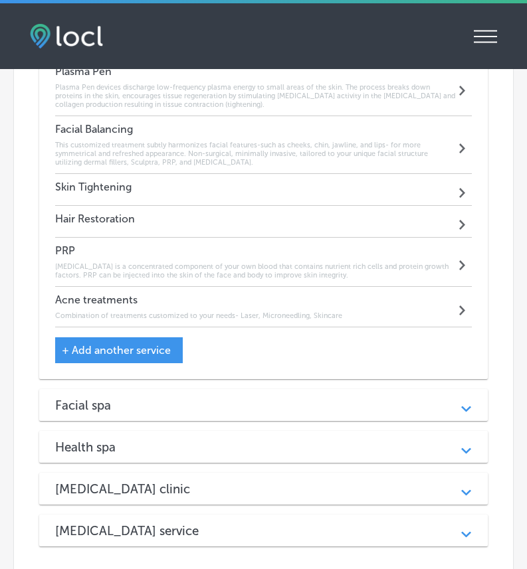
click at [168, 398] on div "Facial spa" at bounding box center [263, 405] width 417 height 15
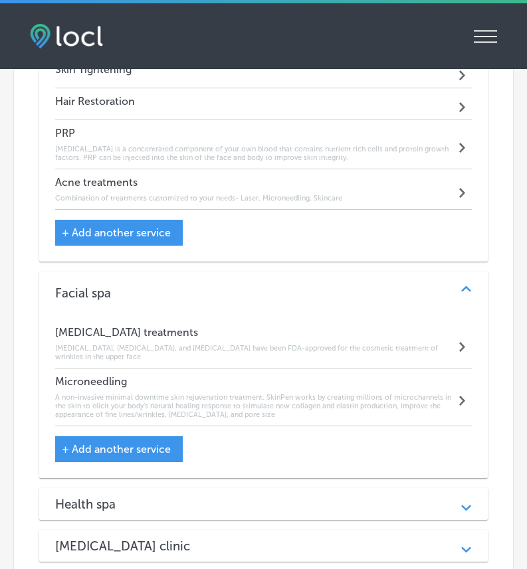
scroll to position [2901, 0]
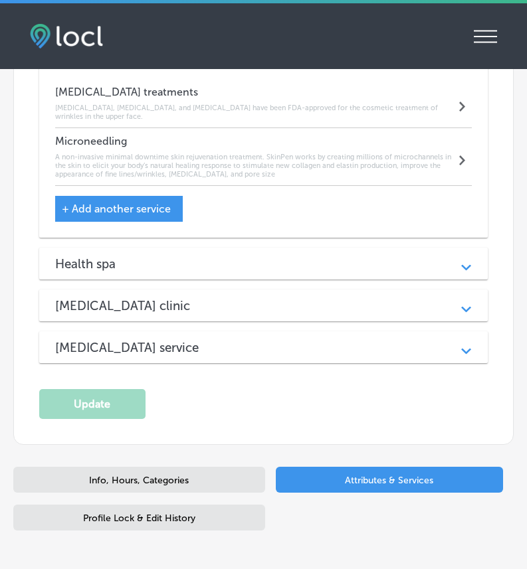
click at [189, 256] on div "Health spa" at bounding box center [263, 263] width 417 height 15
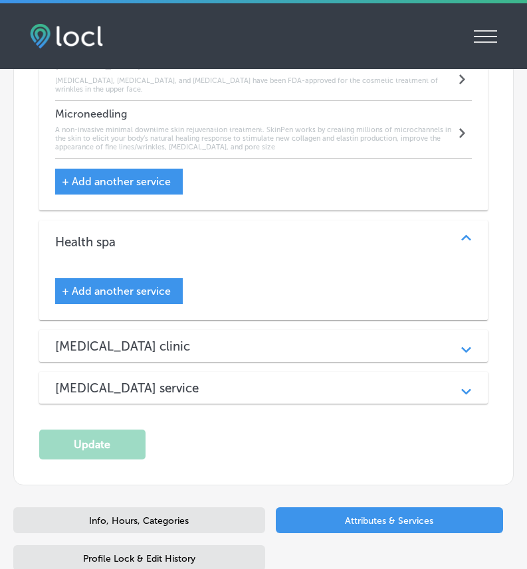
click at [191, 339] on div "[MEDICAL_DATA] clinic" at bounding box center [263, 346] width 417 height 15
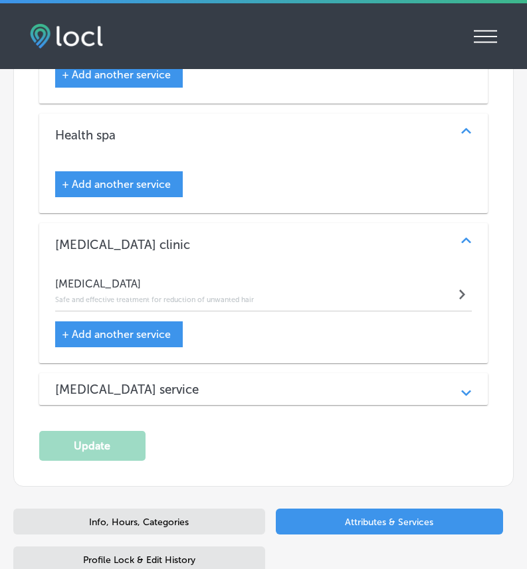
scroll to position [3037, 0]
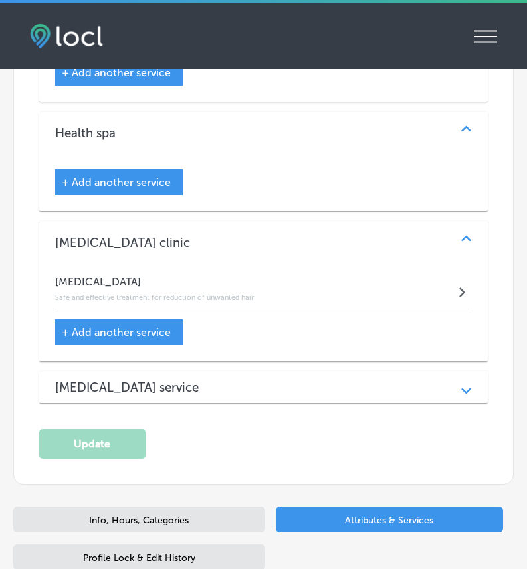
click at [197, 380] on h3 "[MEDICAL_DATA] service" at bounding box center [137, 387] width 165 height 15
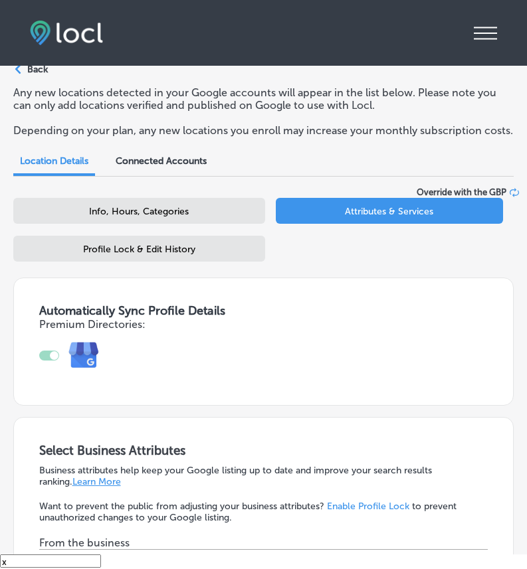
scroll to position [0, 0]
